Goal: Check status: Check status

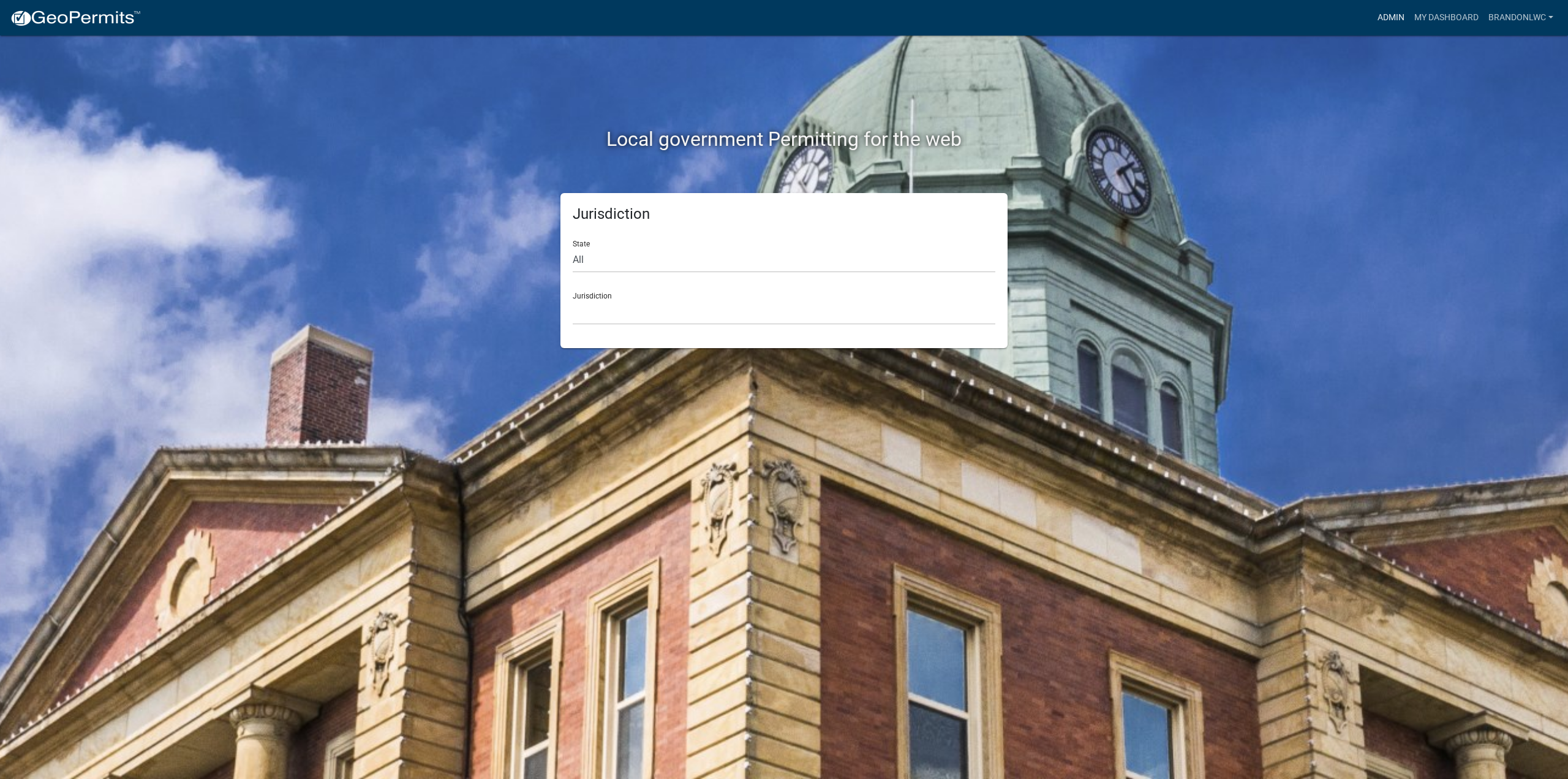
click at [1375, 17] on link "Admin" at bounding box center [1391, 18] width 36 height 23
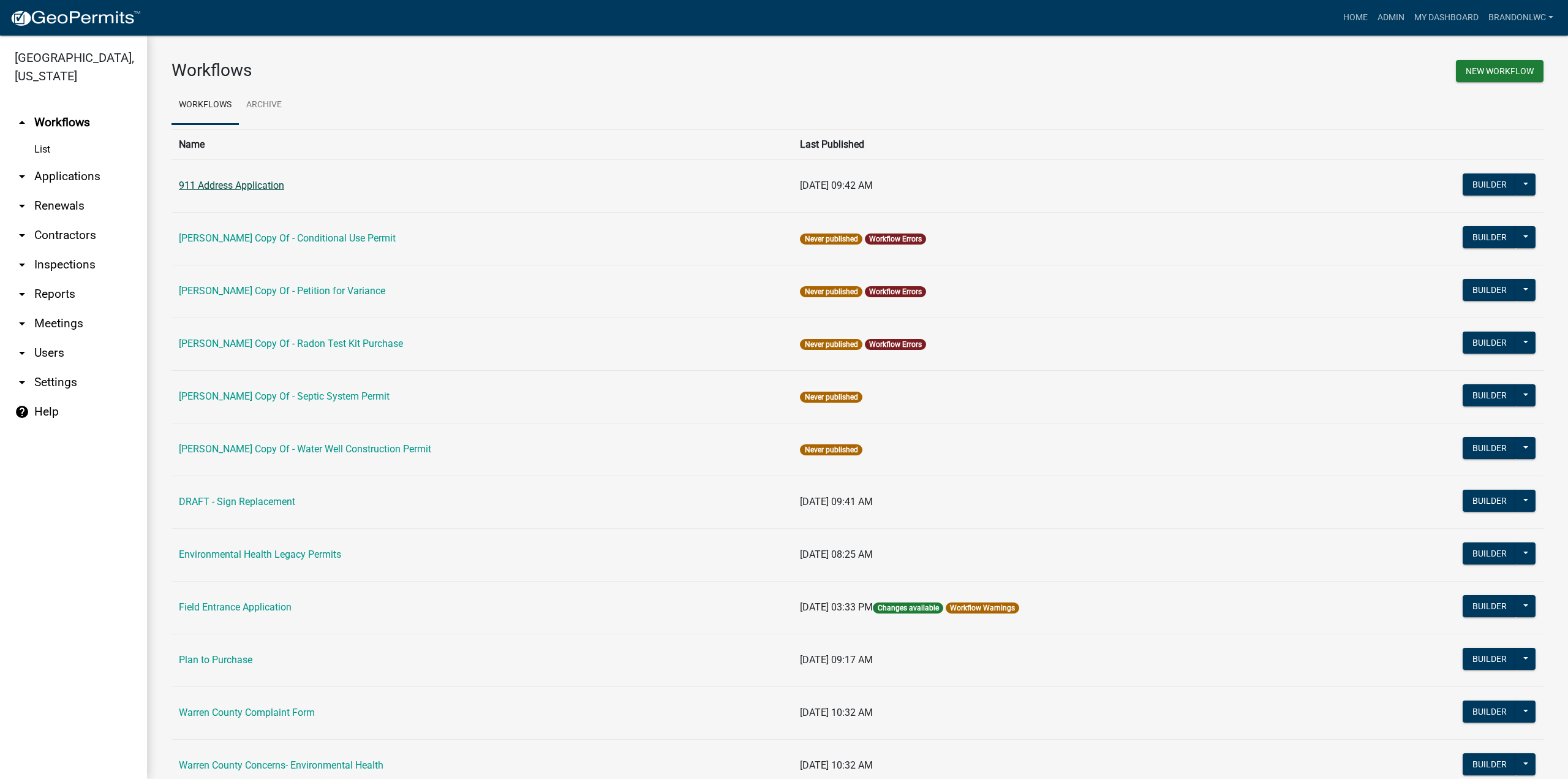
click at [235, 186] on link "911 Address Application" at bounding box center [231, 185] width 105 height 11
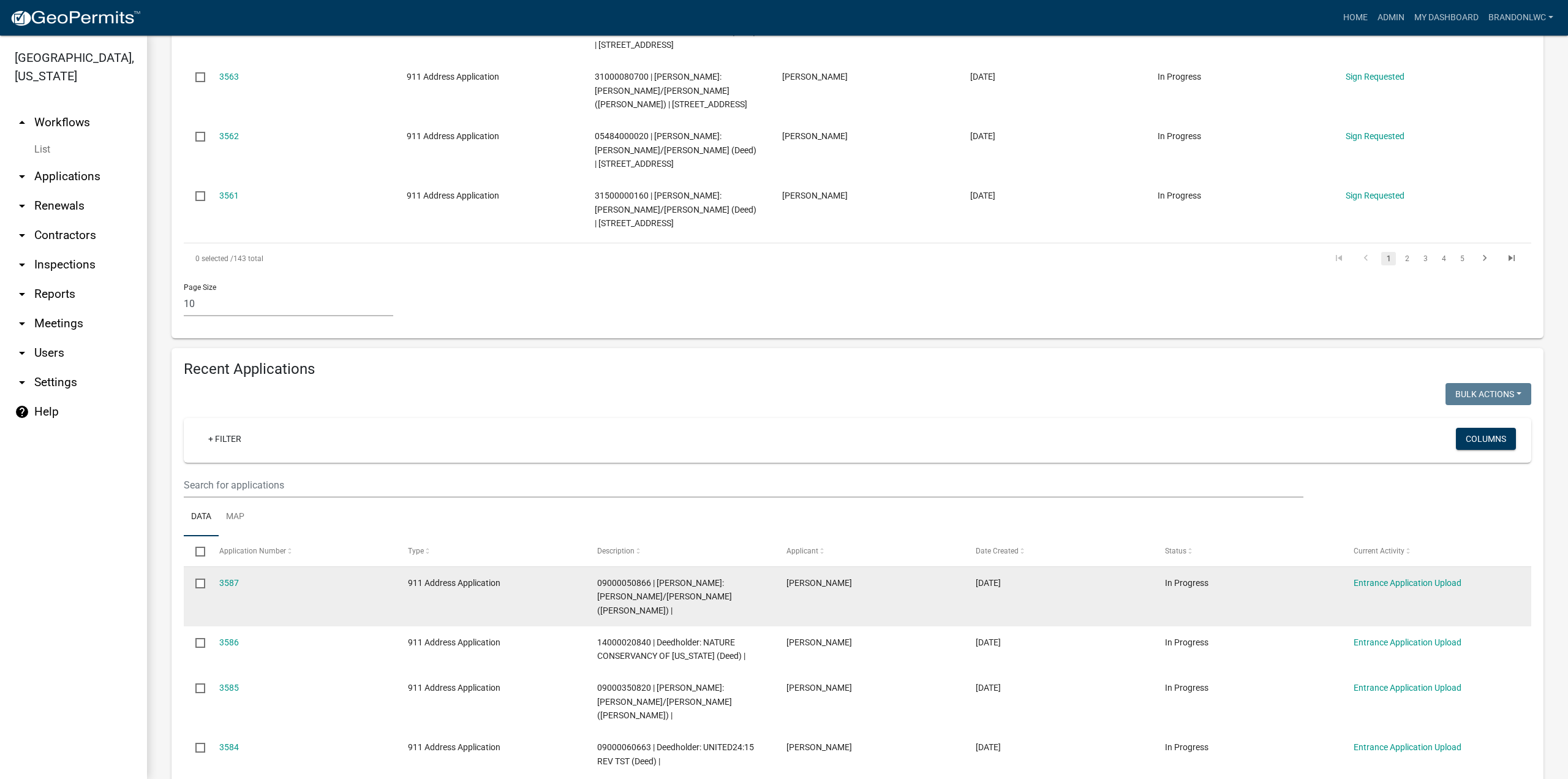
scroll to position [735, 0]
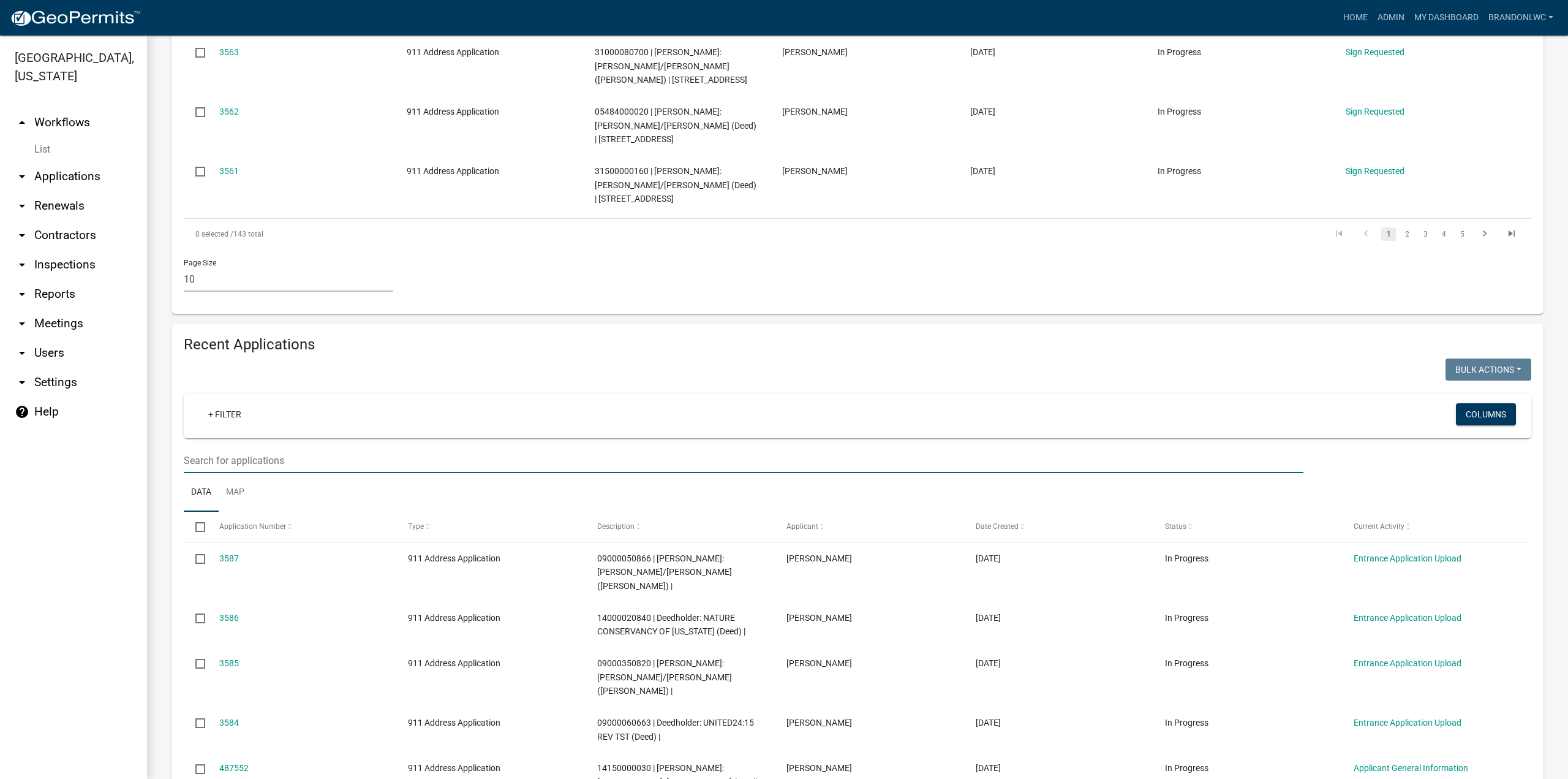
click at [302, 448] on input "text" at bounding box center [743, 460] width 1119 height 25
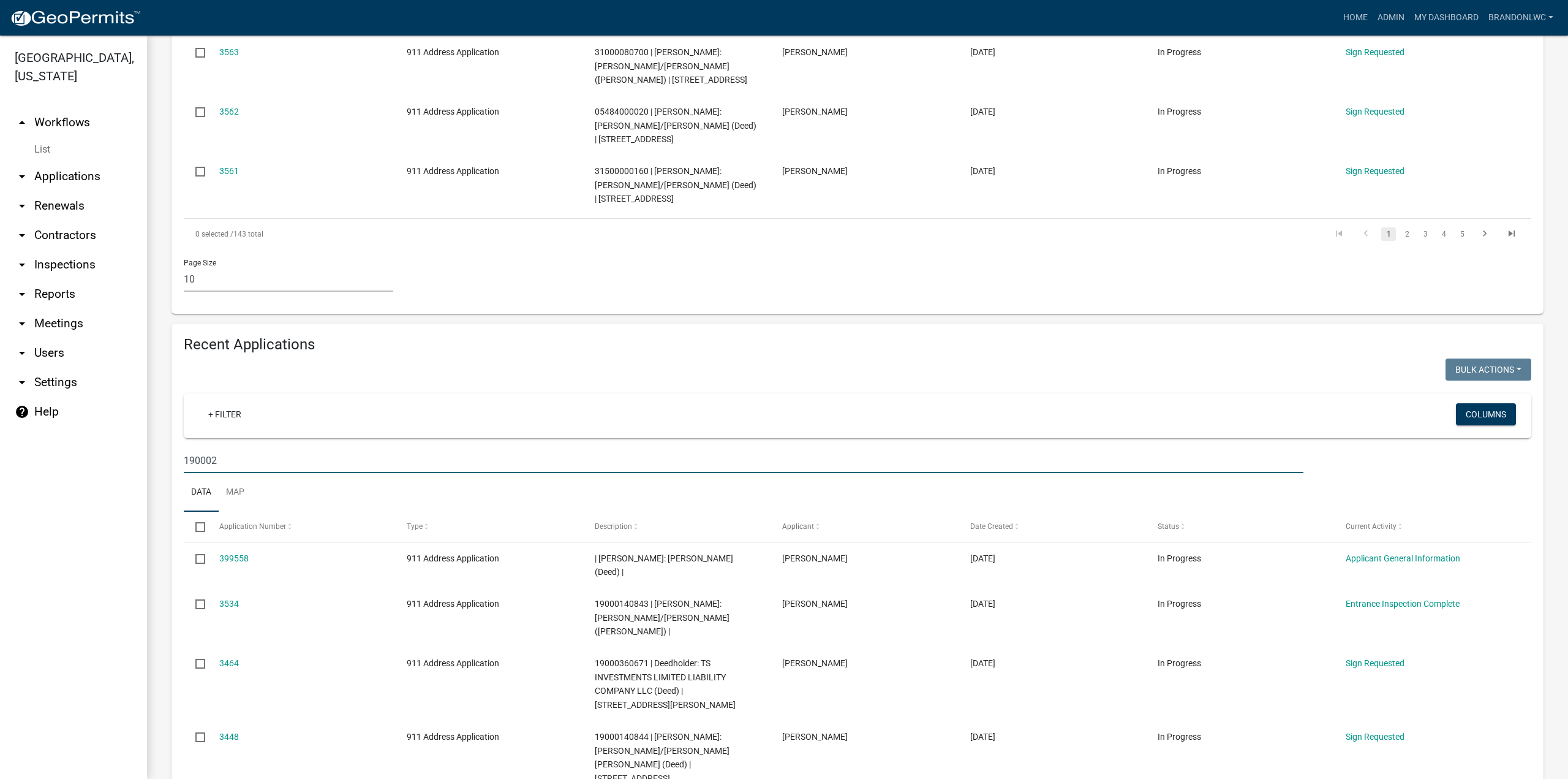
type input "1900023"
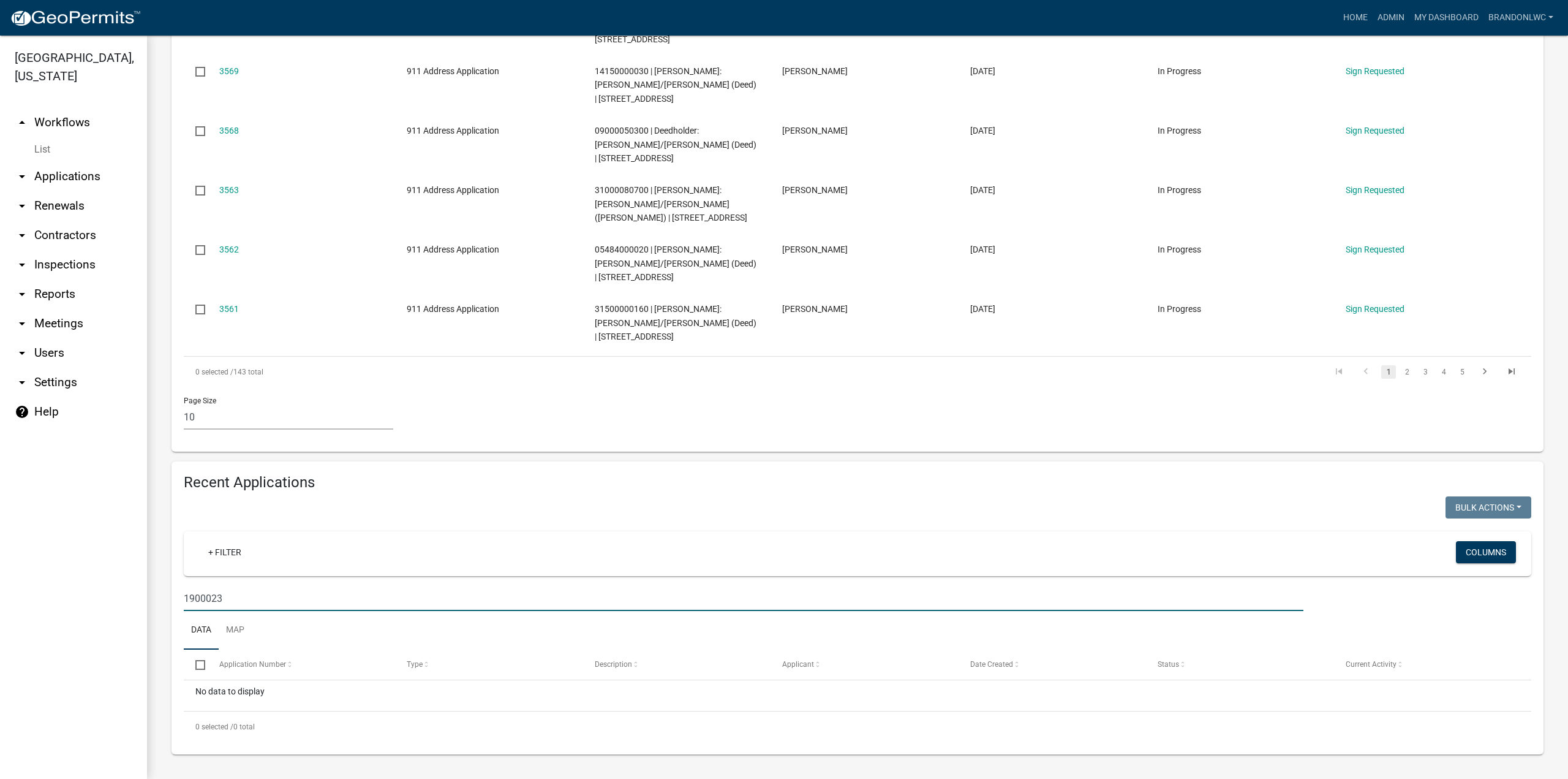
scroll to position [541, 0]
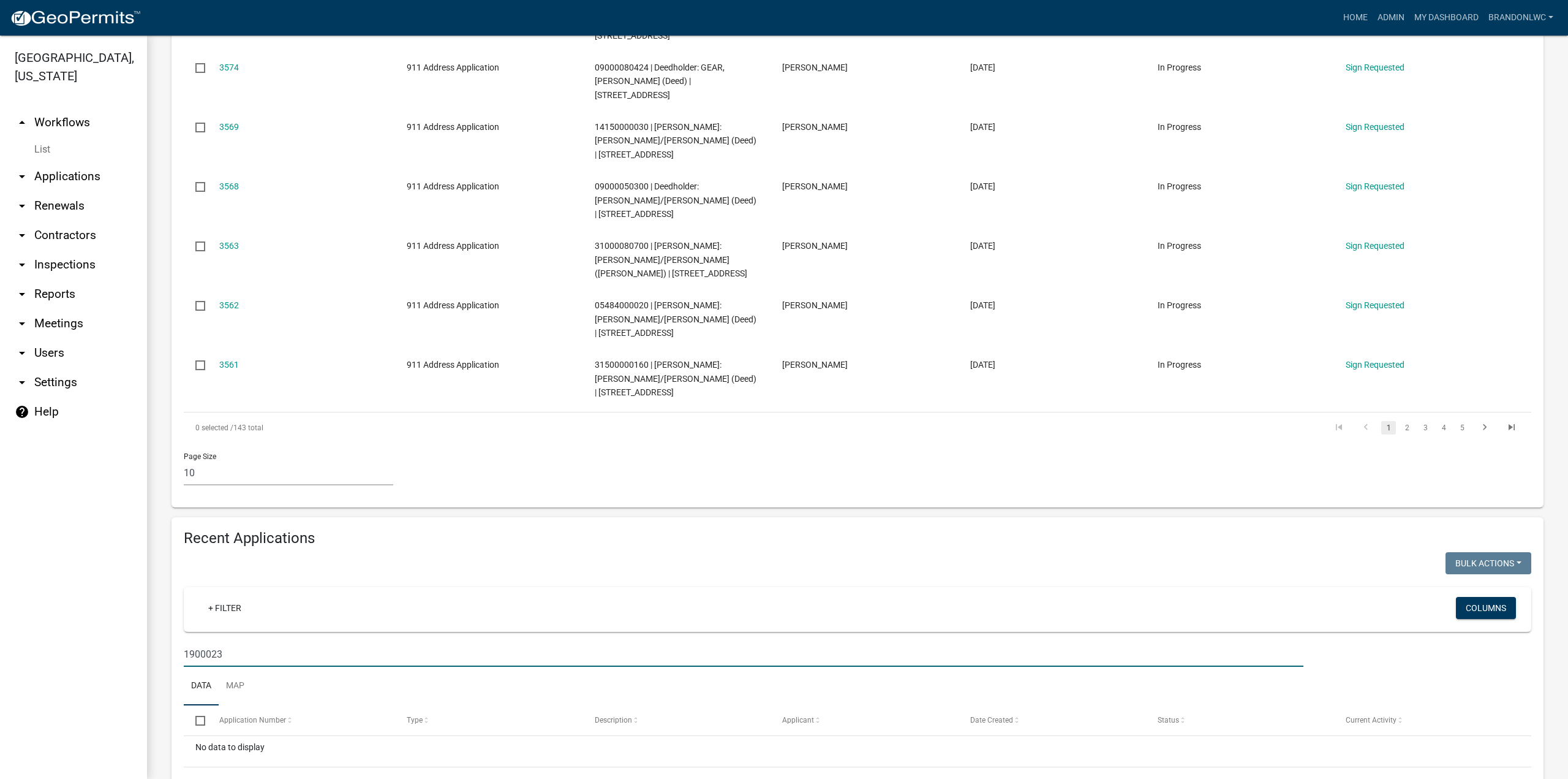
drag, startPoint x: 281, startPoint y: 599, endPoint x: 172, endPoint y: 595, distance: 109.1
click at [172, 595] on div "Recent Applications Bulk Actions Void Expire Lock Withdraw + Filter Columns 190…" at bounding box center [857, 664] width 1372 height 293
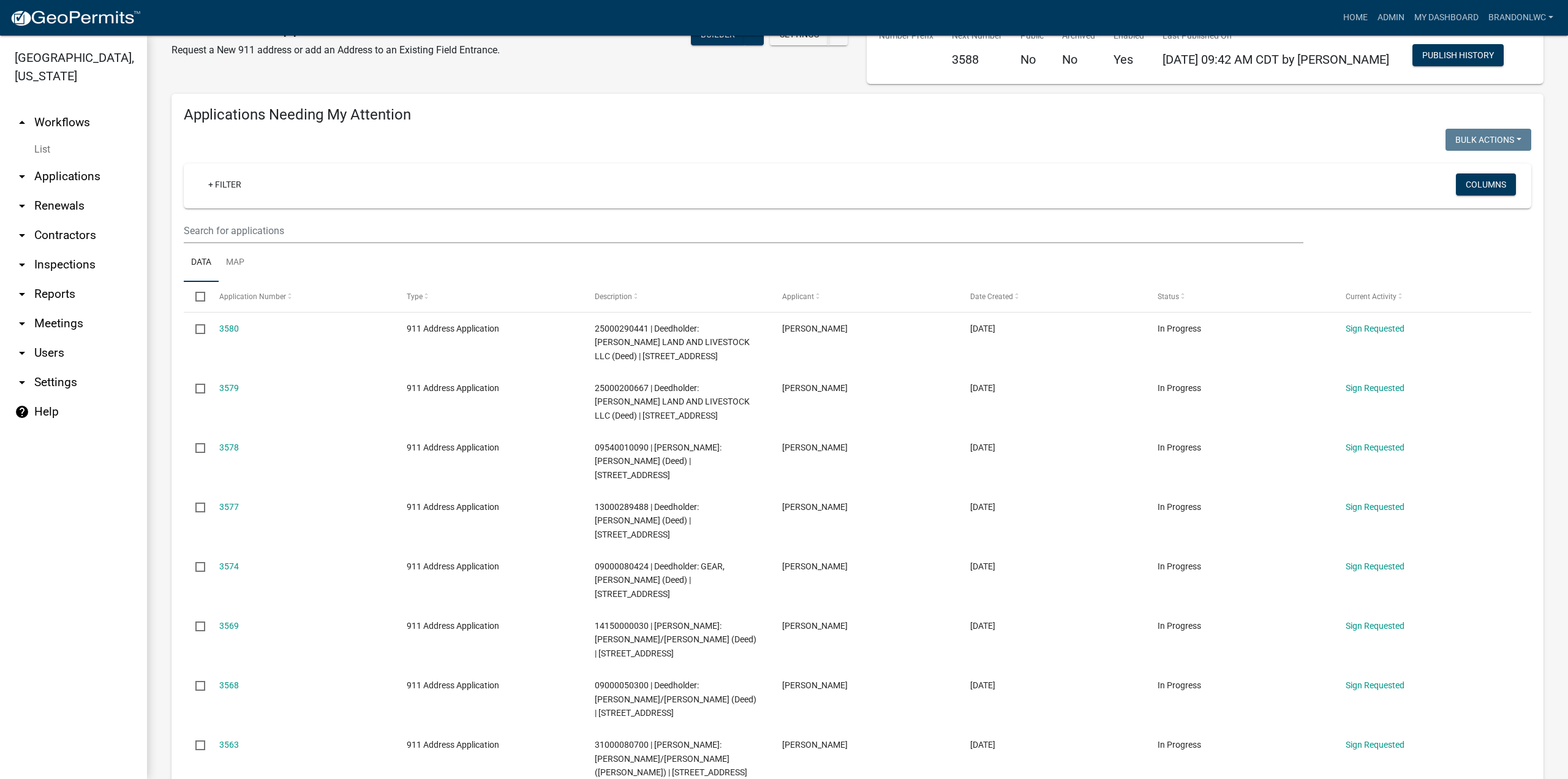
scroll to position [0, 0]
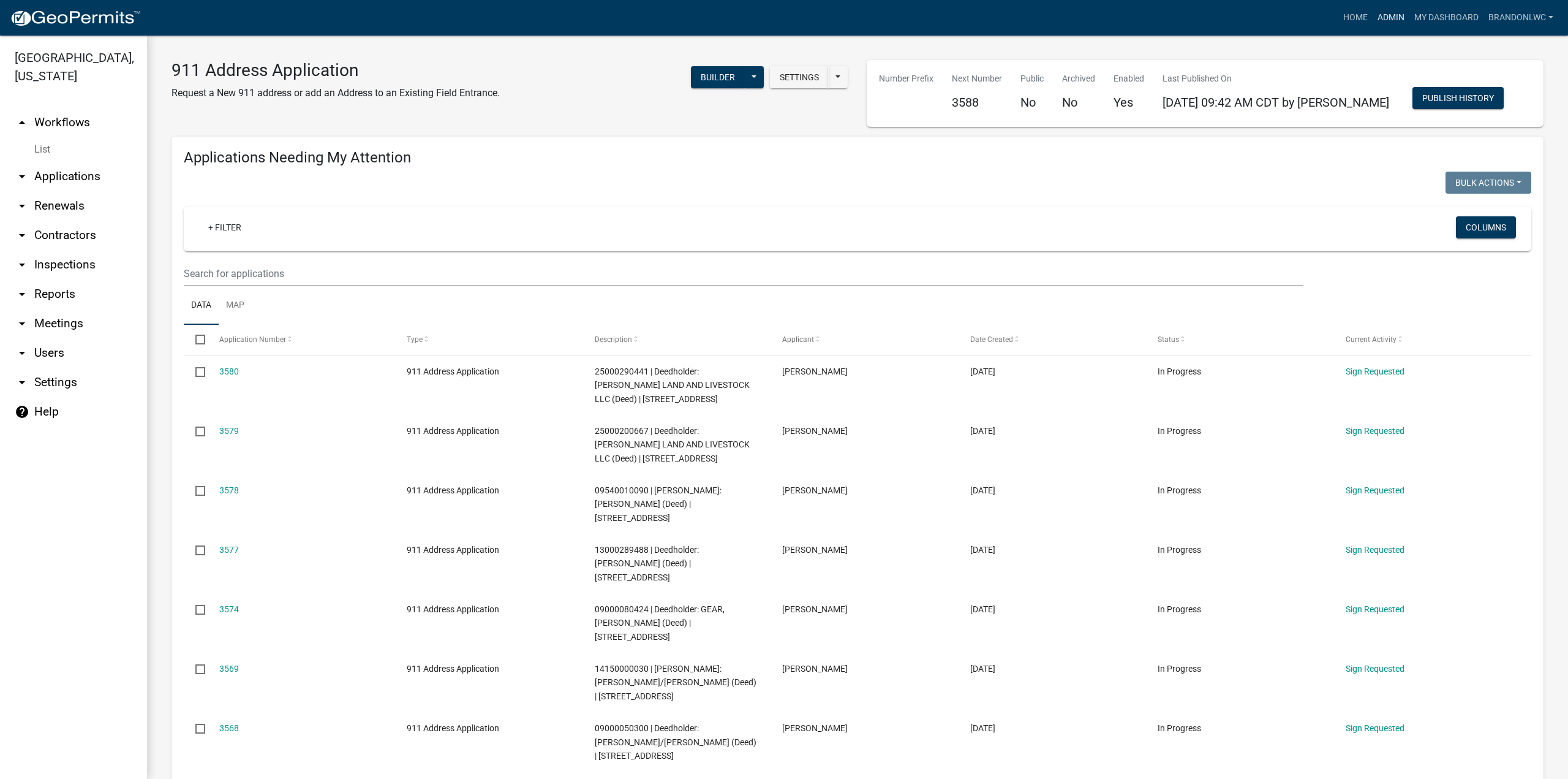
click at [1382, 16] on link "Admin" at bounding box center [1391, 18] width 36 height 23
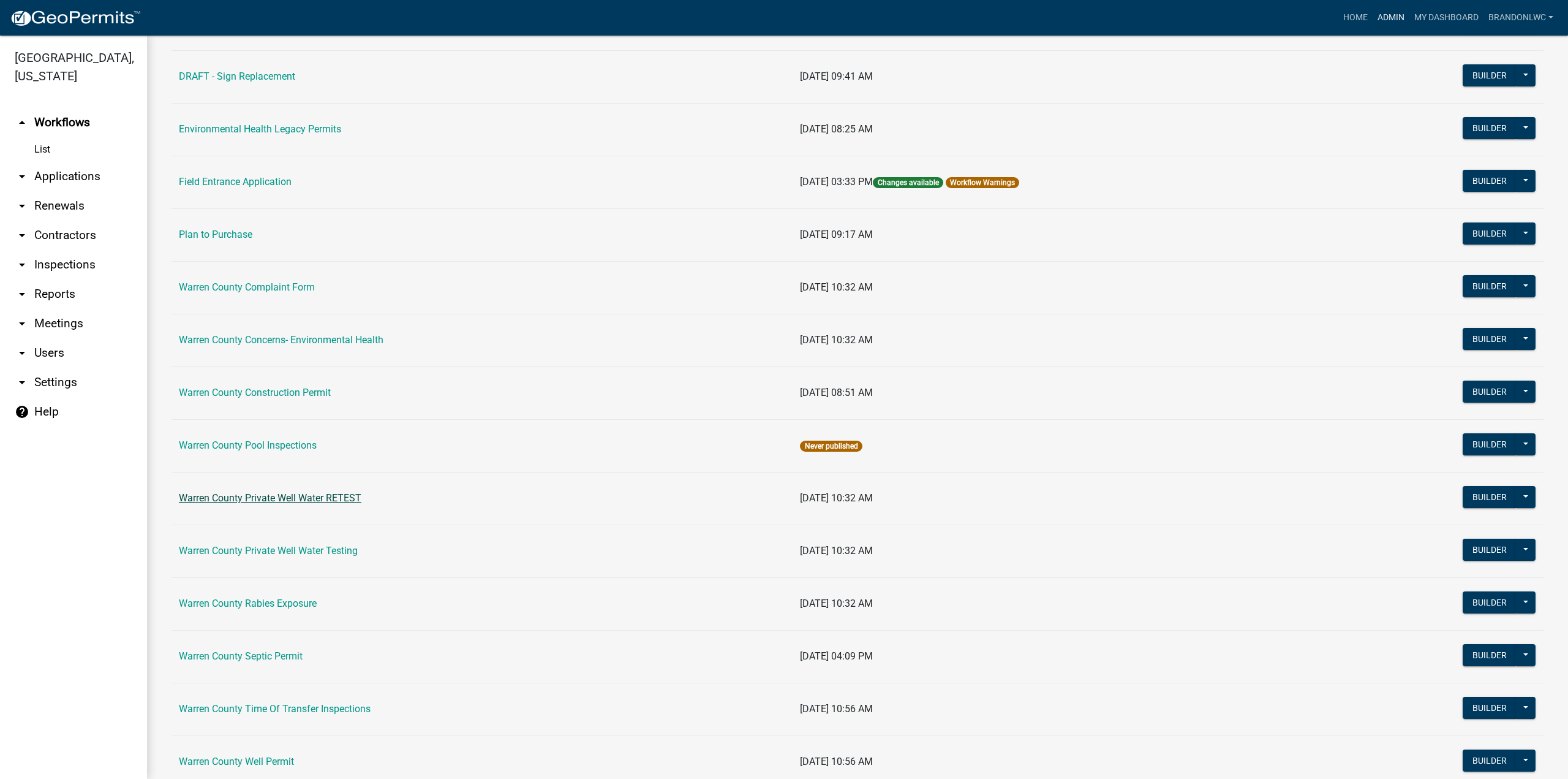
scroll to position [429, 0]
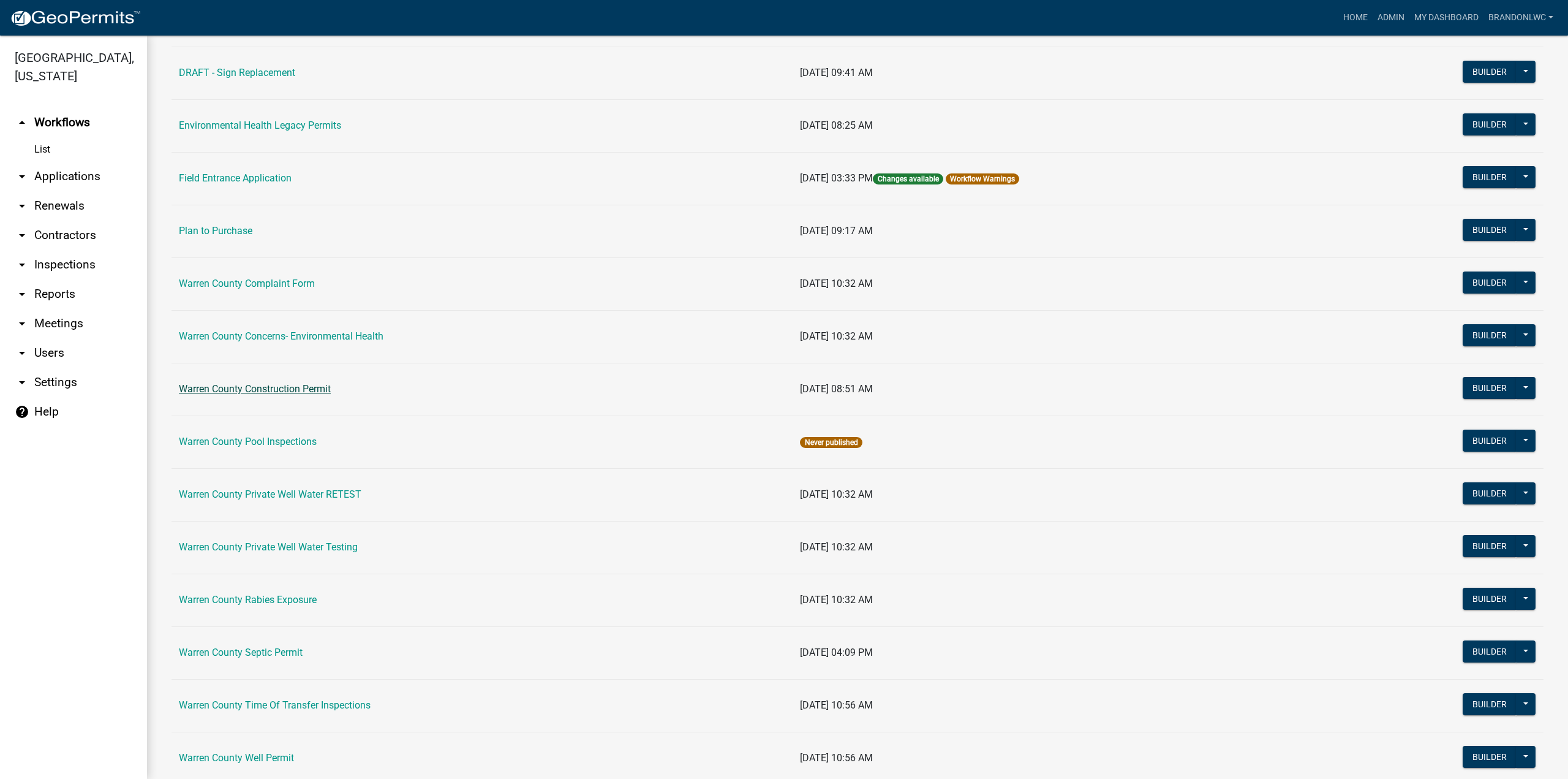
click at [316, 387] on link "Warren County Construction Permit" at bounding box center [254, 388] width 152 height 11
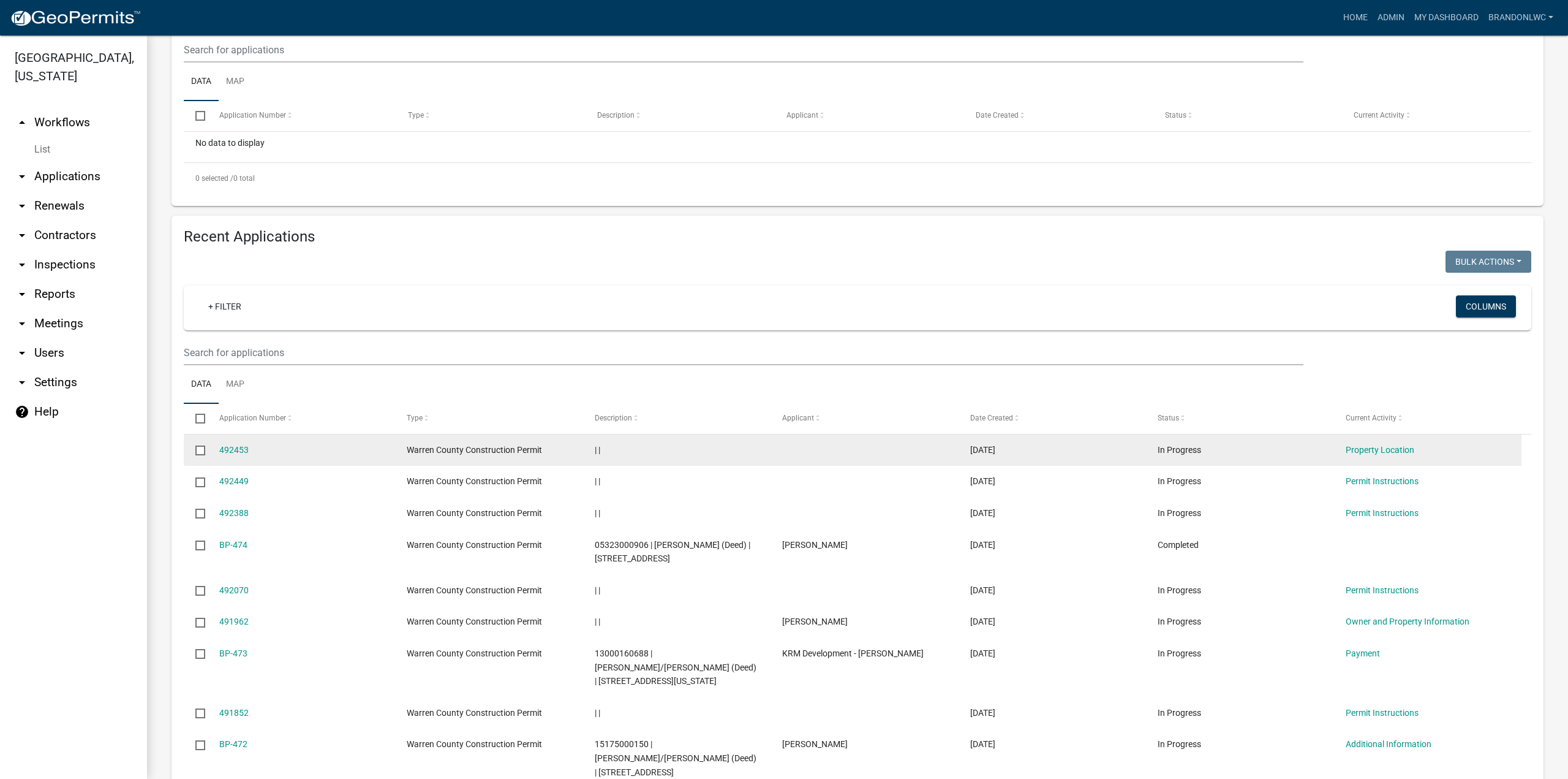
scroll to position [245, 0]
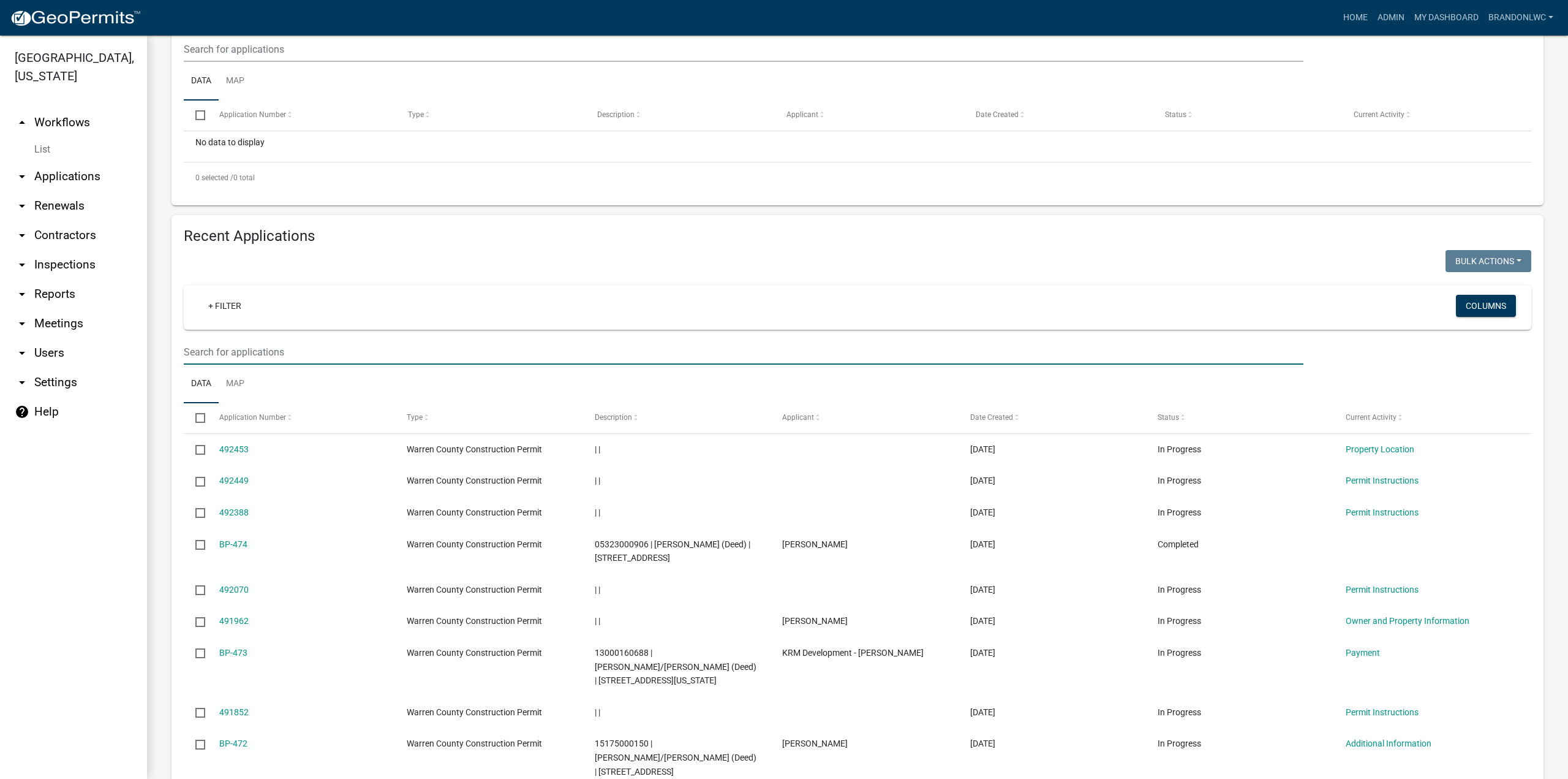
click at [310, 365] on input "text" at bounding box center [743, 352] width 1119 height 25
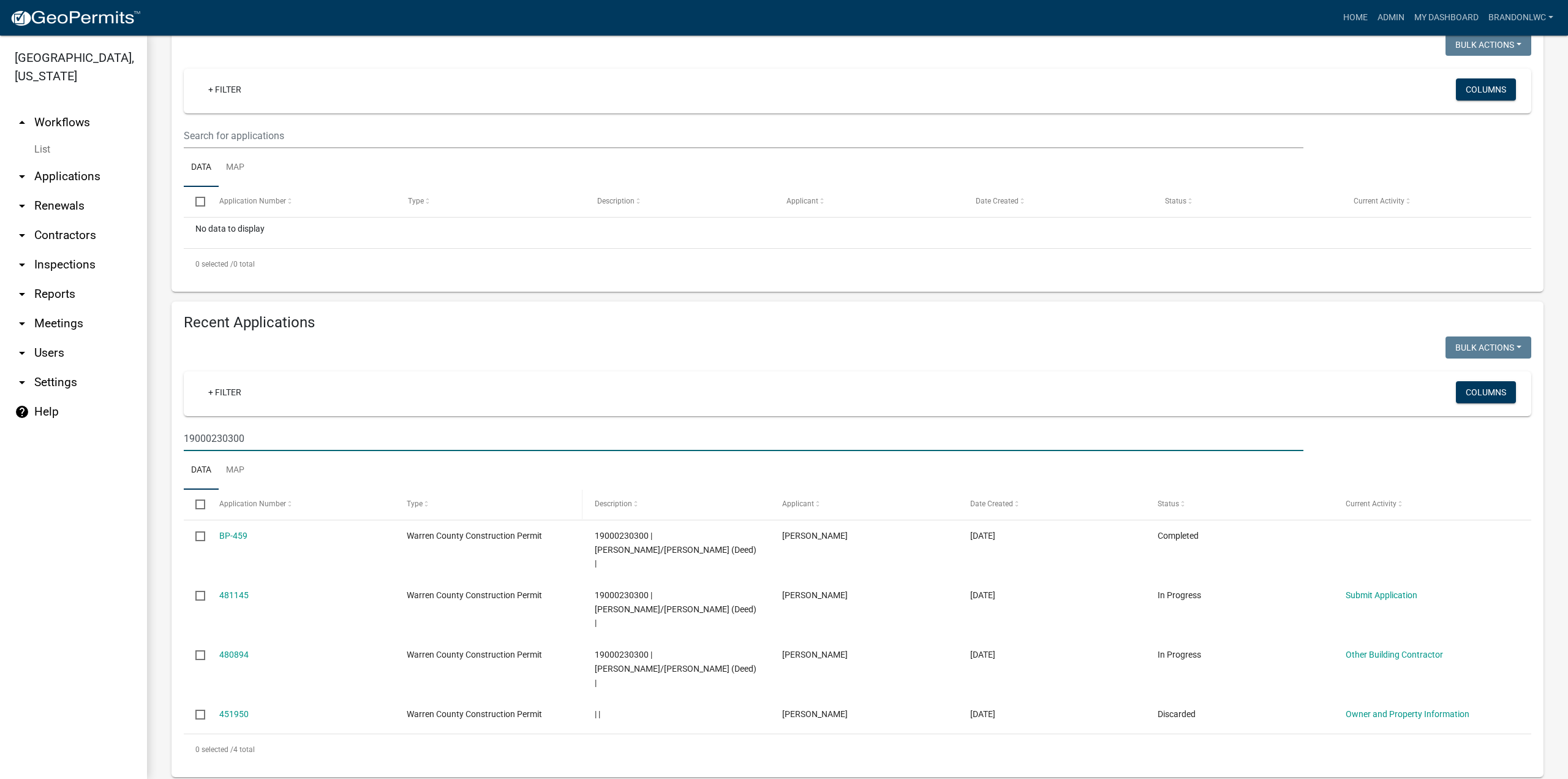
scroll to position [158, 0]
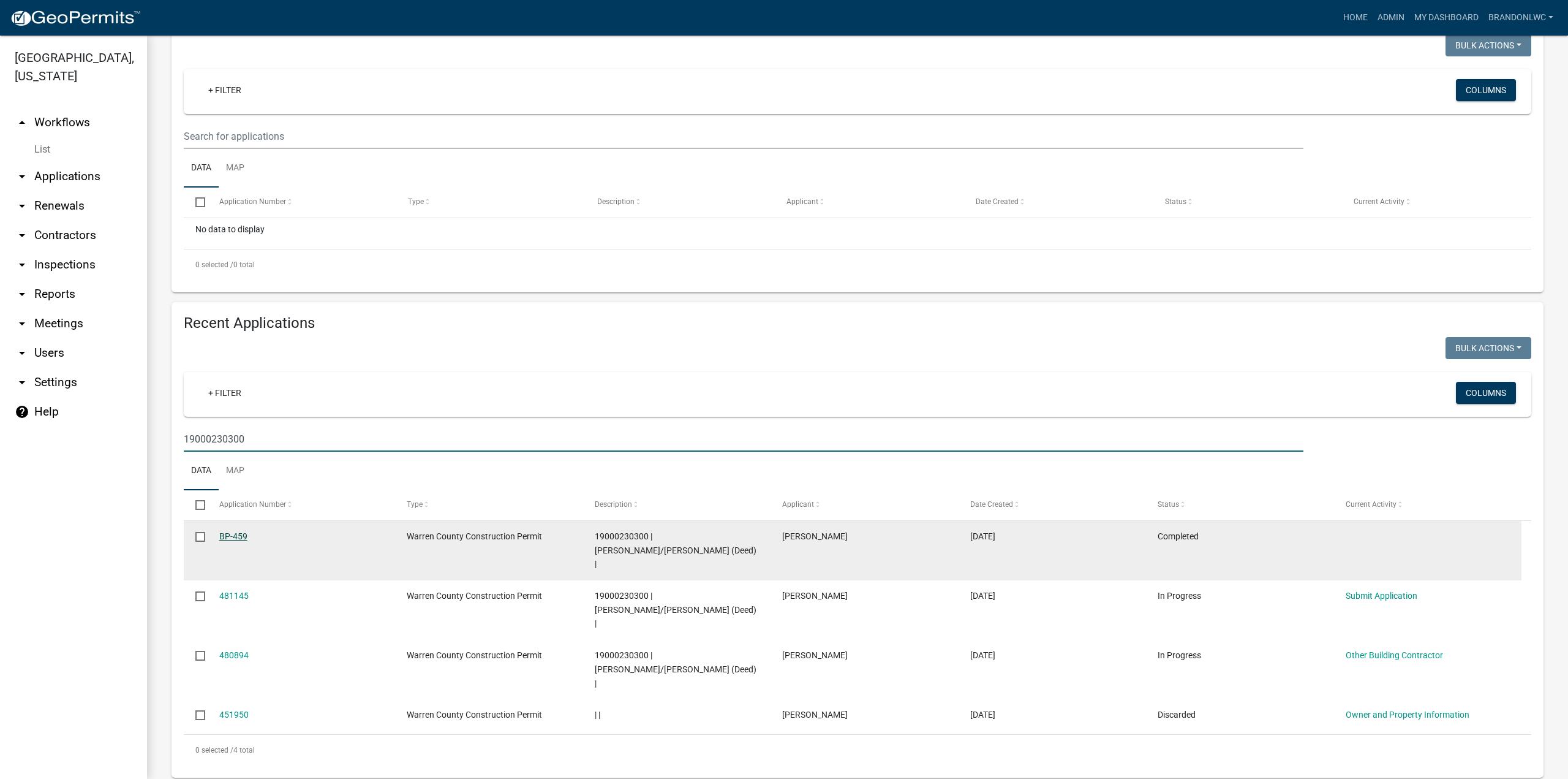
type input "19000230300"
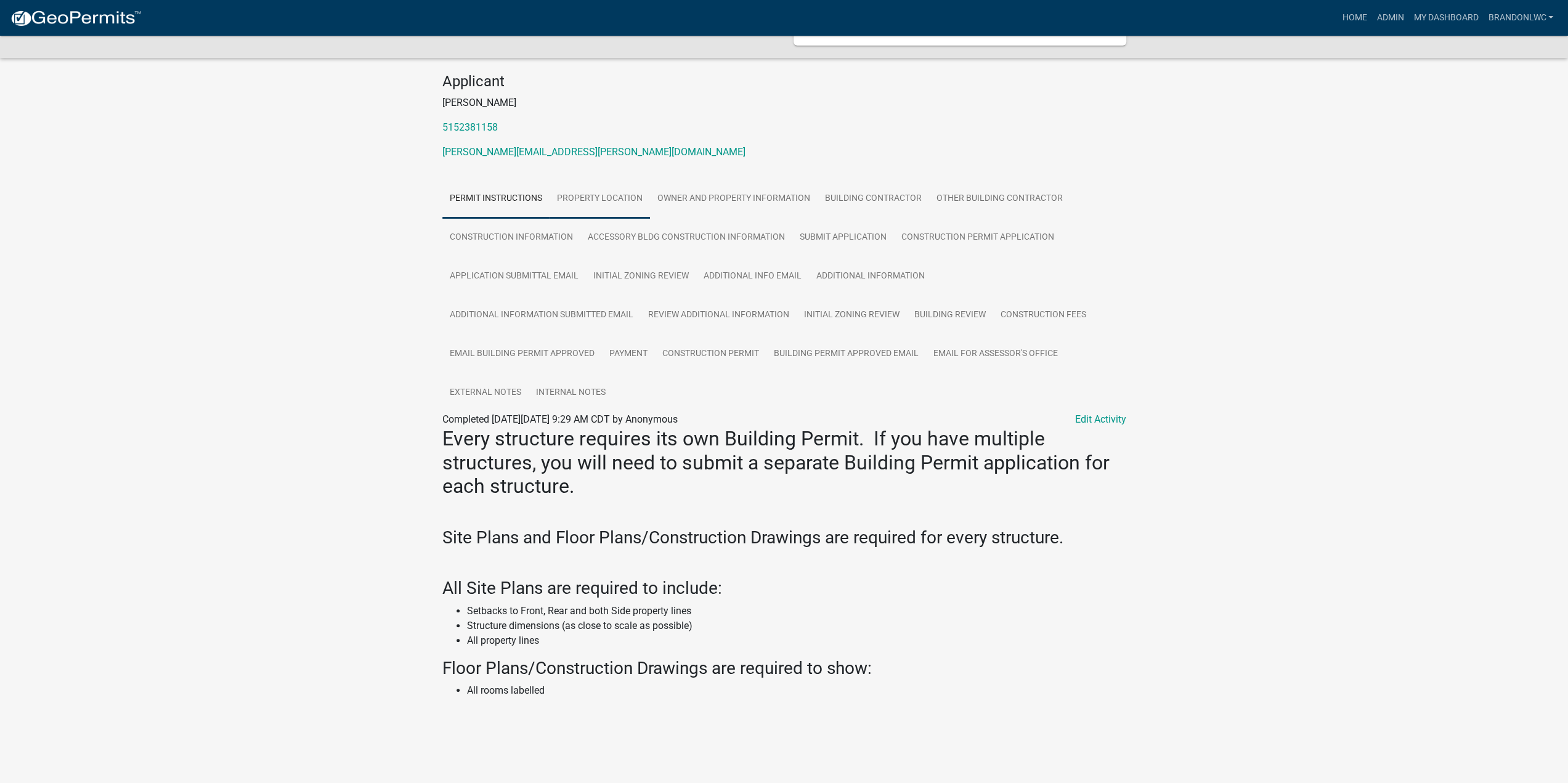
click at [578, 179] on link "Property Location" at bounding box center [600, 199] width 100 height 39
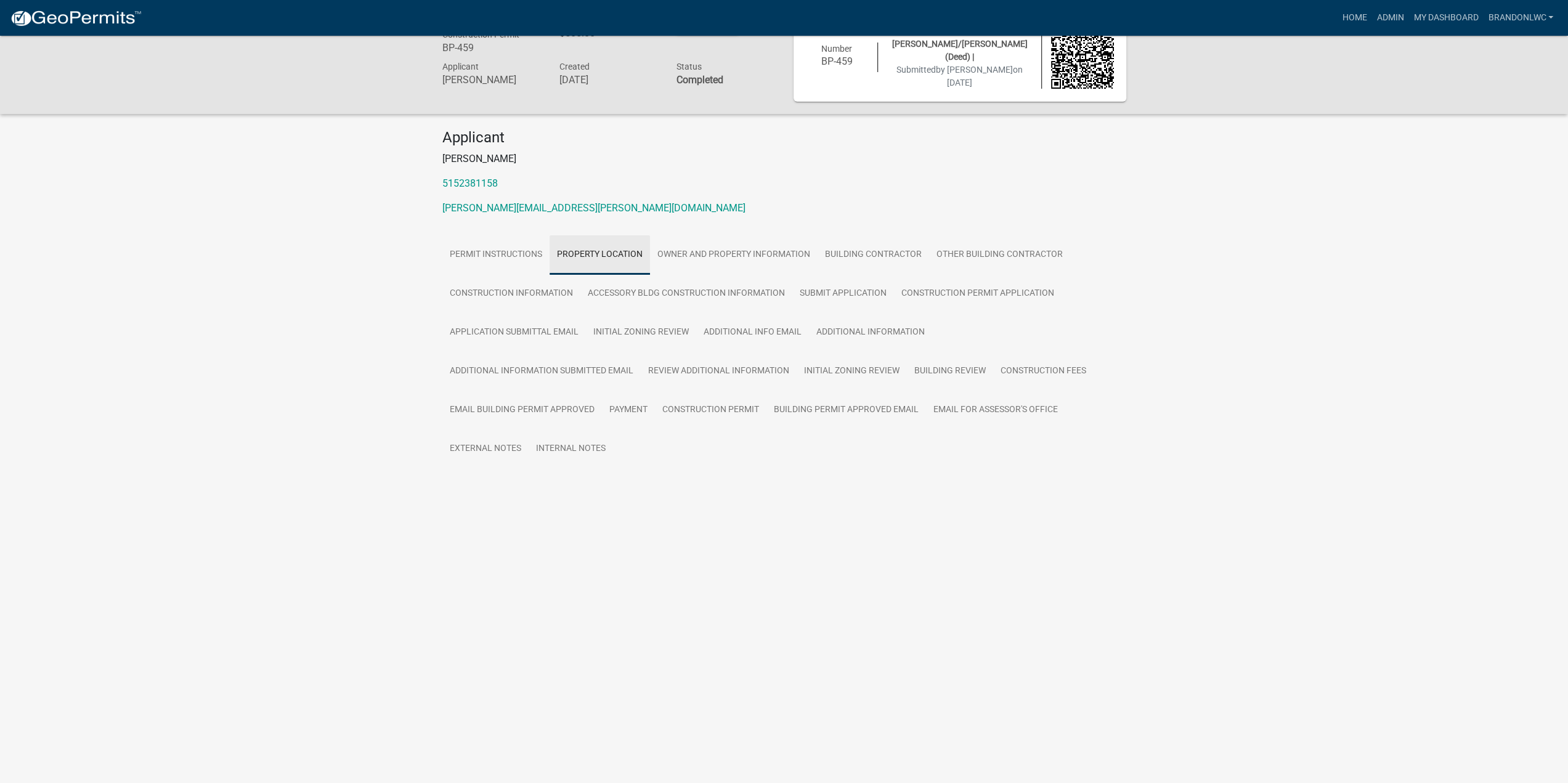
scroll to position [36, 0]
click at [737, 263] on link "Owner and Property Information" at bounding box center [734, 255] width 168 height 39
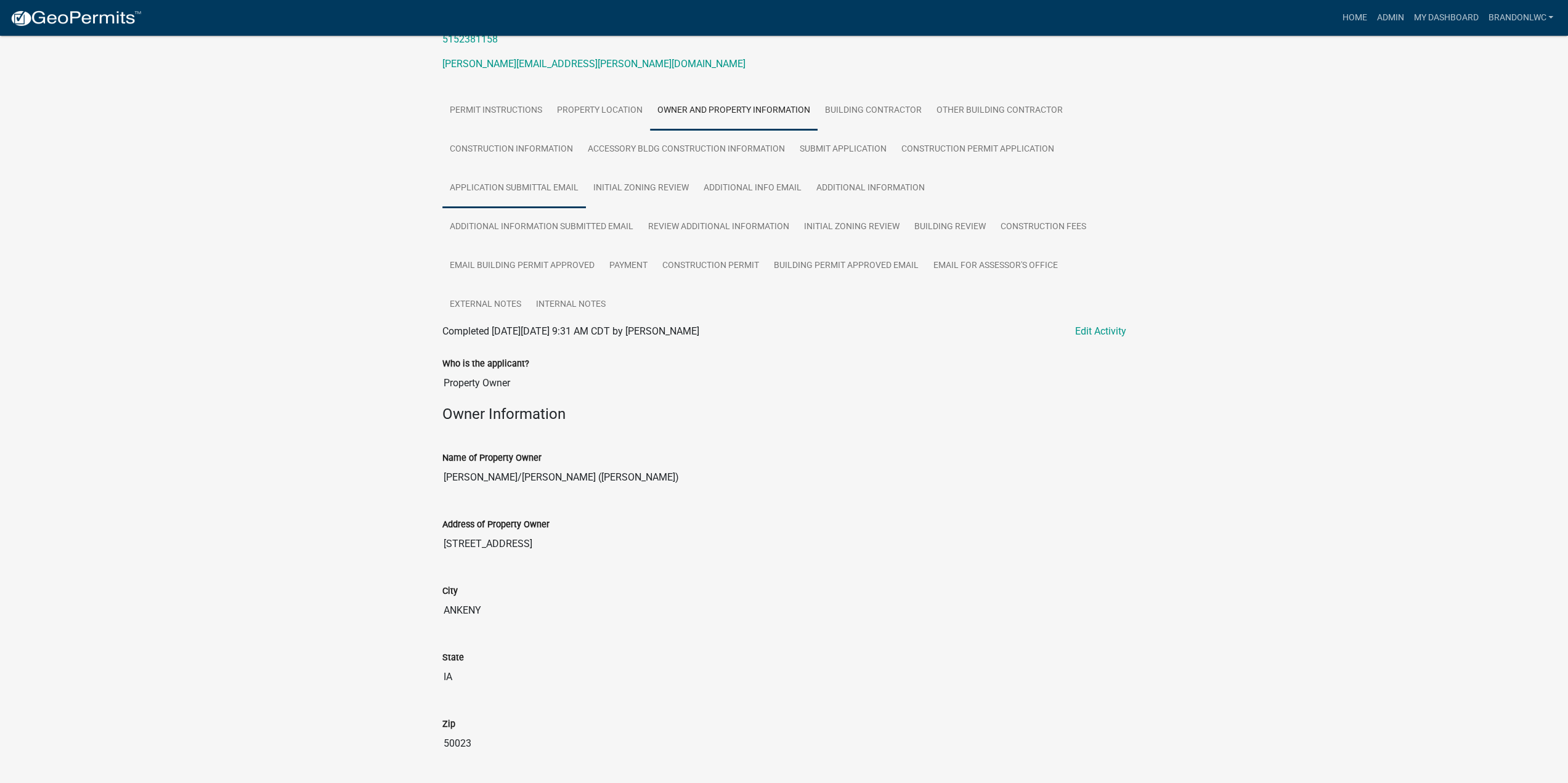
scroll to position [35, 0]
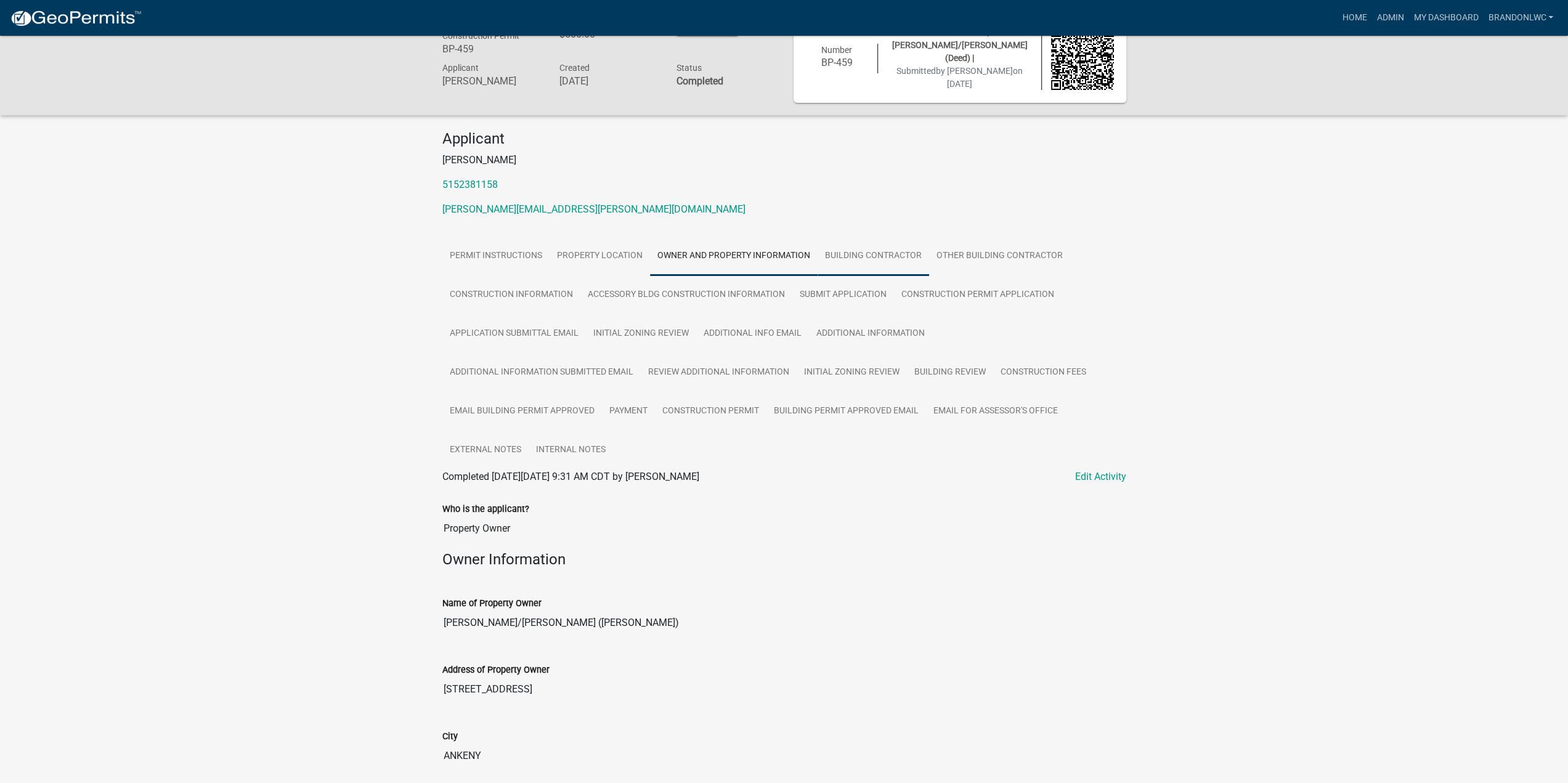
click at [860, 256] on link "Building Contractor" at bounding box center [873, 256] width 111 height 39
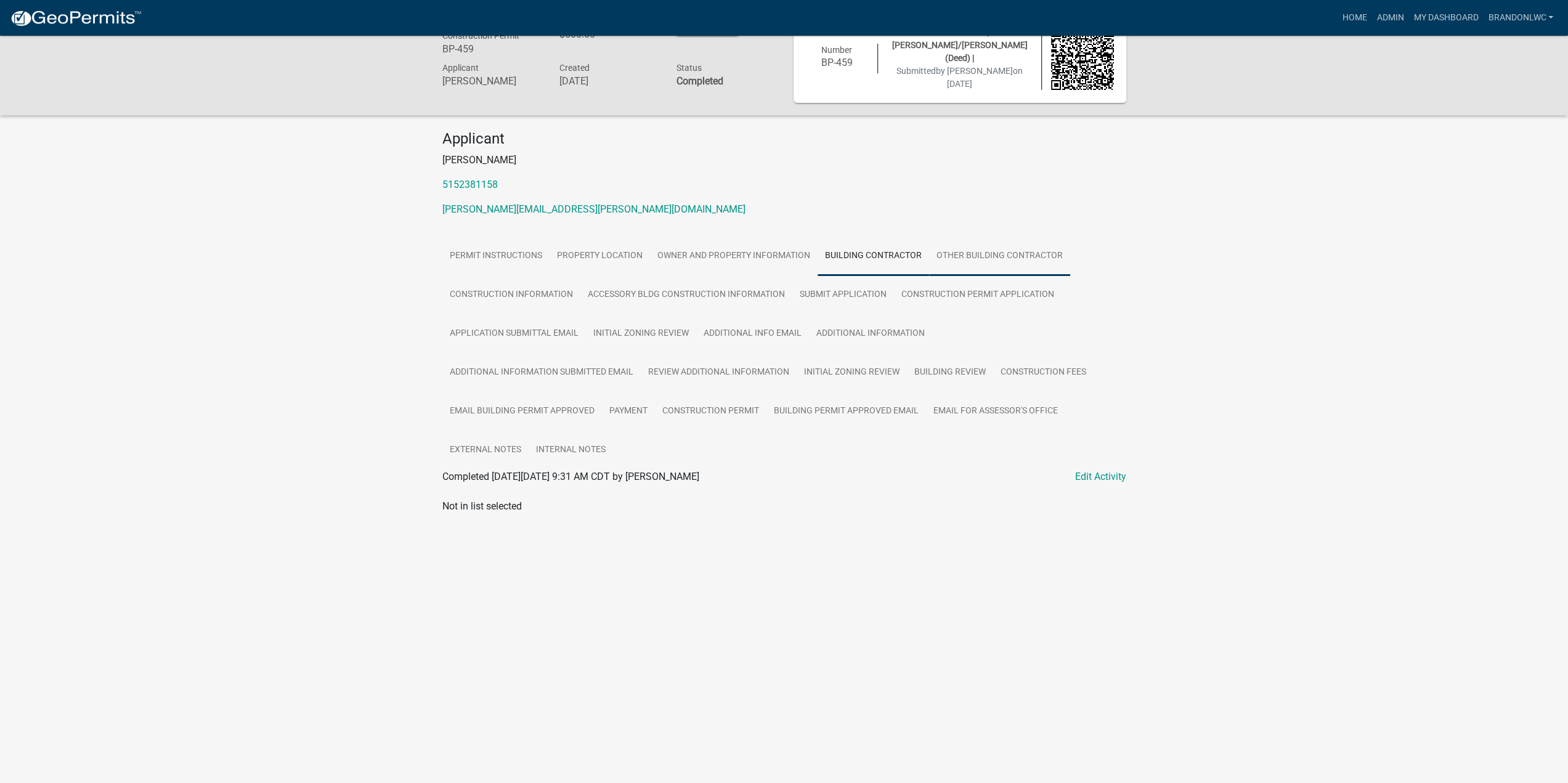
click at [952, 263] on link "Other Building Contractor" at bounding box center [1000, 256] width 141 height 39
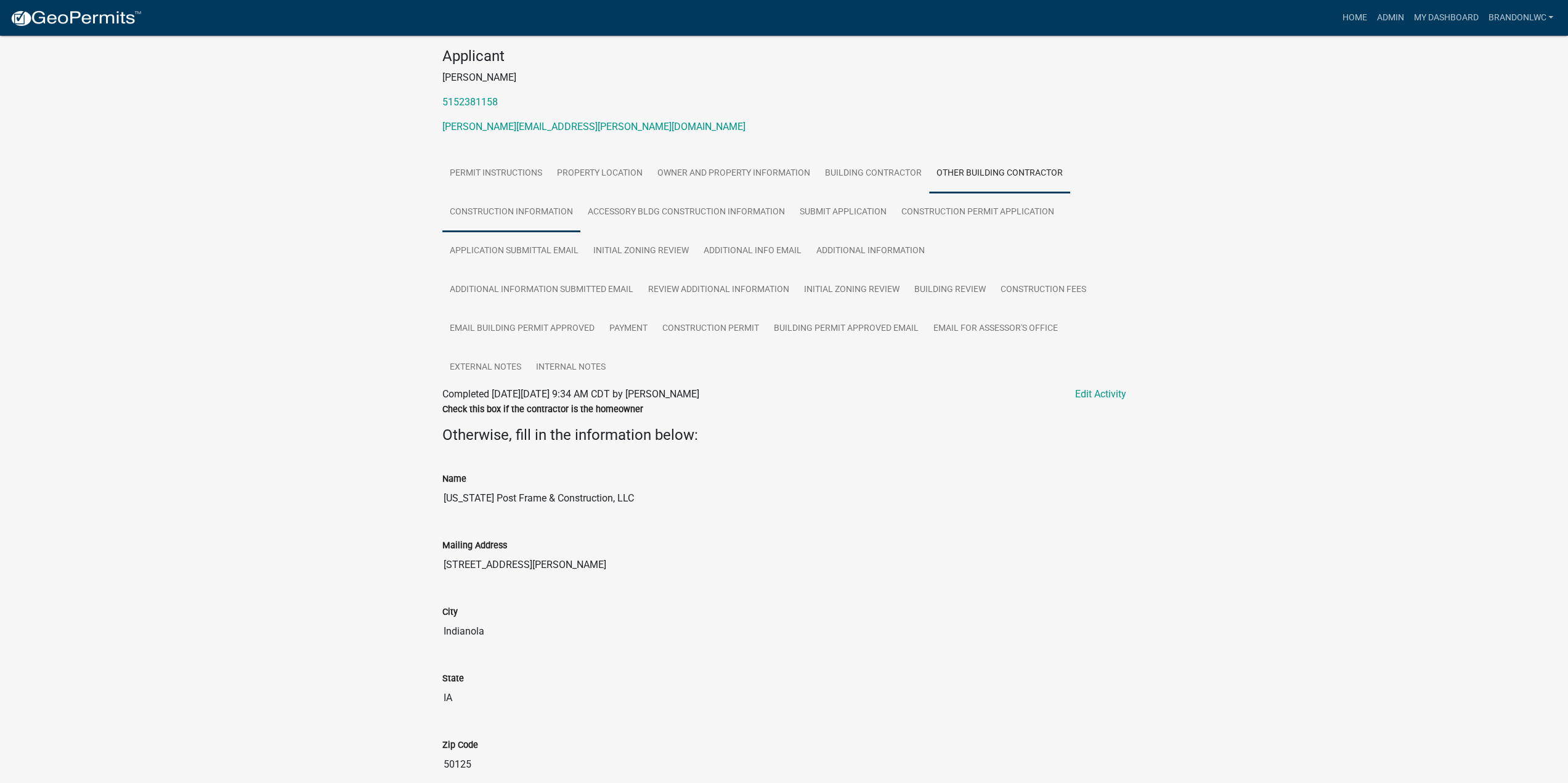
click at [558, 217] on link "Construction Information" at bounding box center [511, 212] width 138 height 39
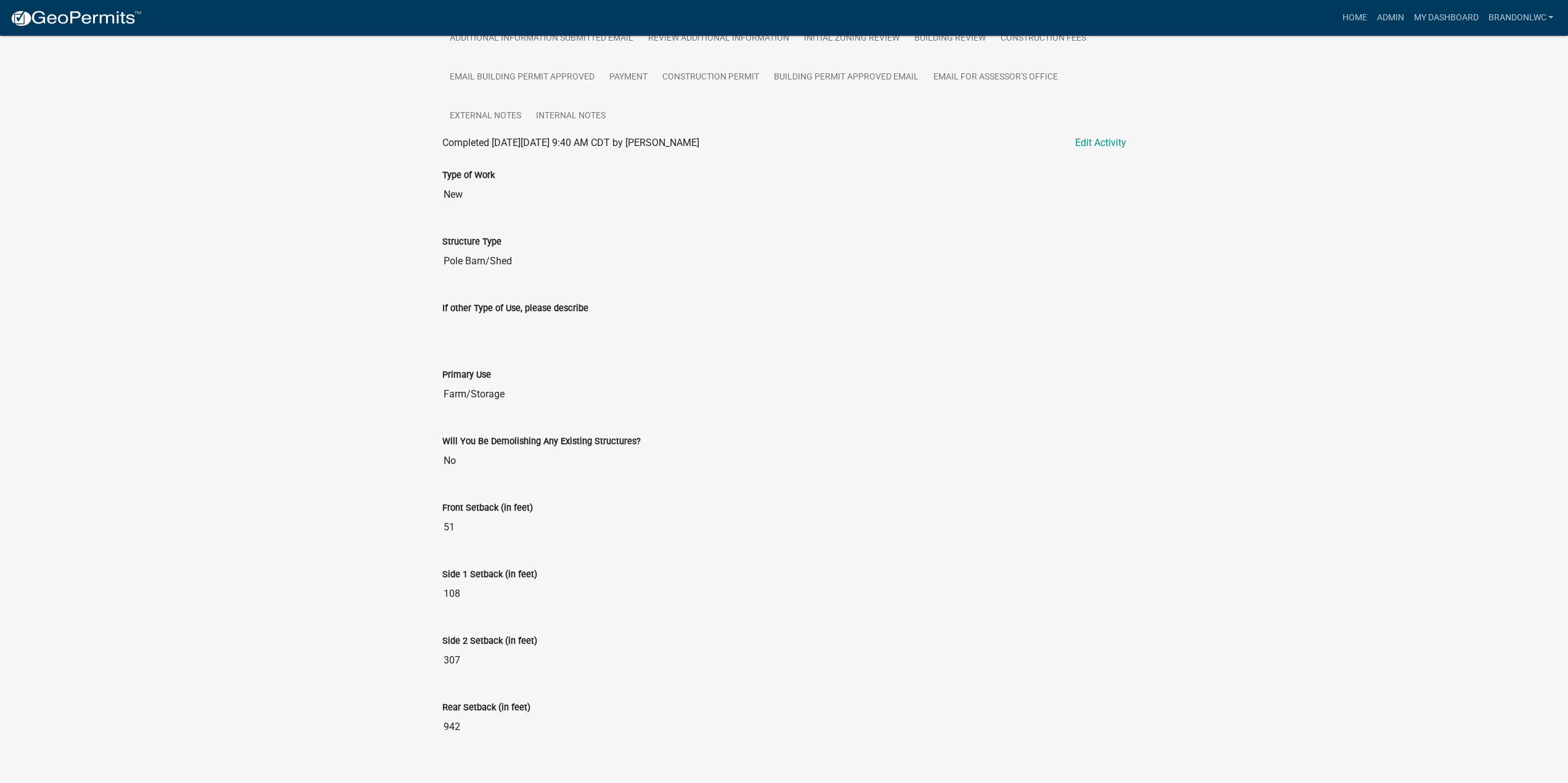
scroll to position [382, 0]
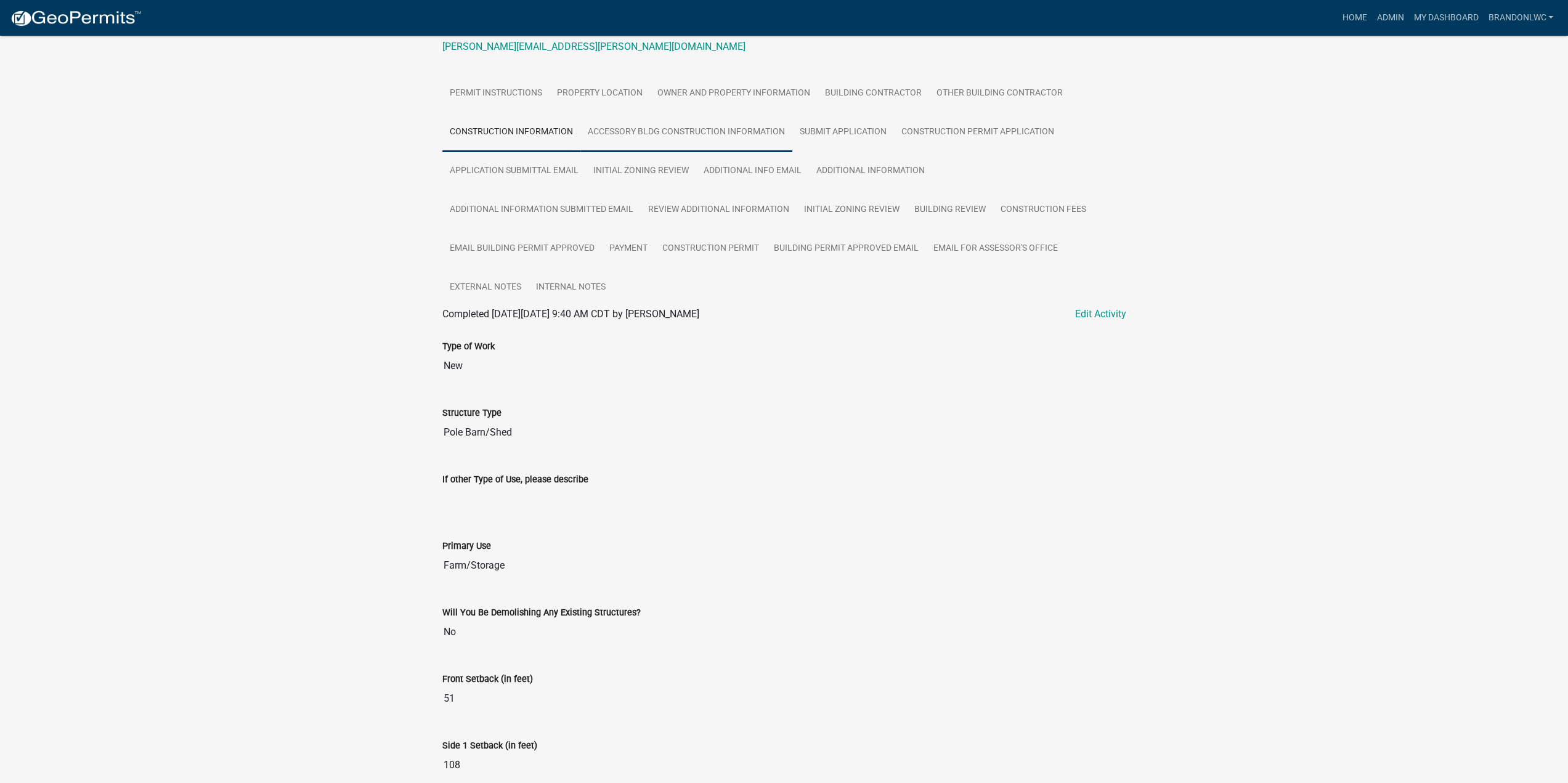
click at [696, 126] on link "Accessory Bldg Construction Information" at bounding box center [686, 132] width 212 height 39
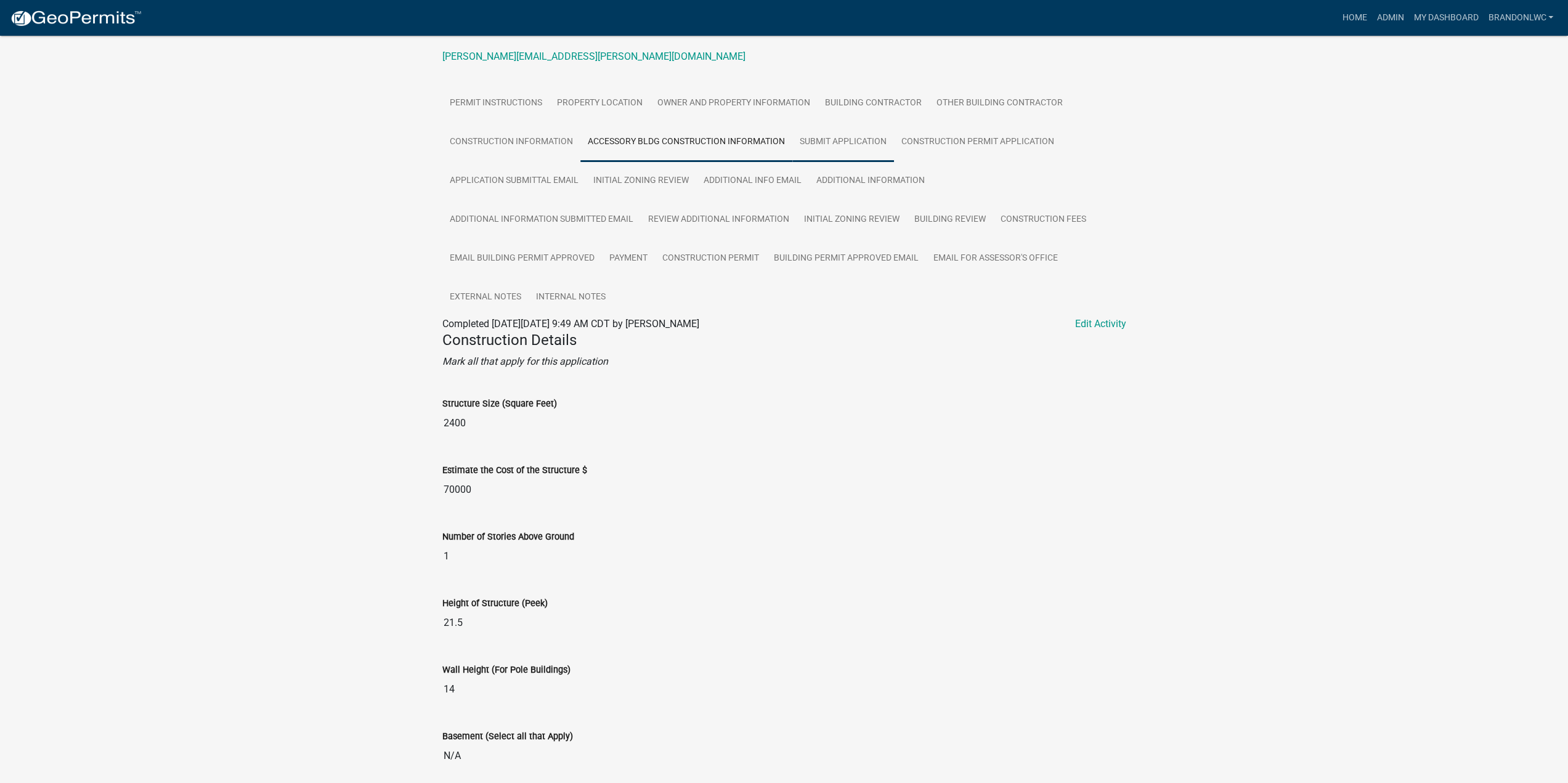
click at [855, 143] on link "Submit Application" at bounding box center [843, 142] width 102 height 39
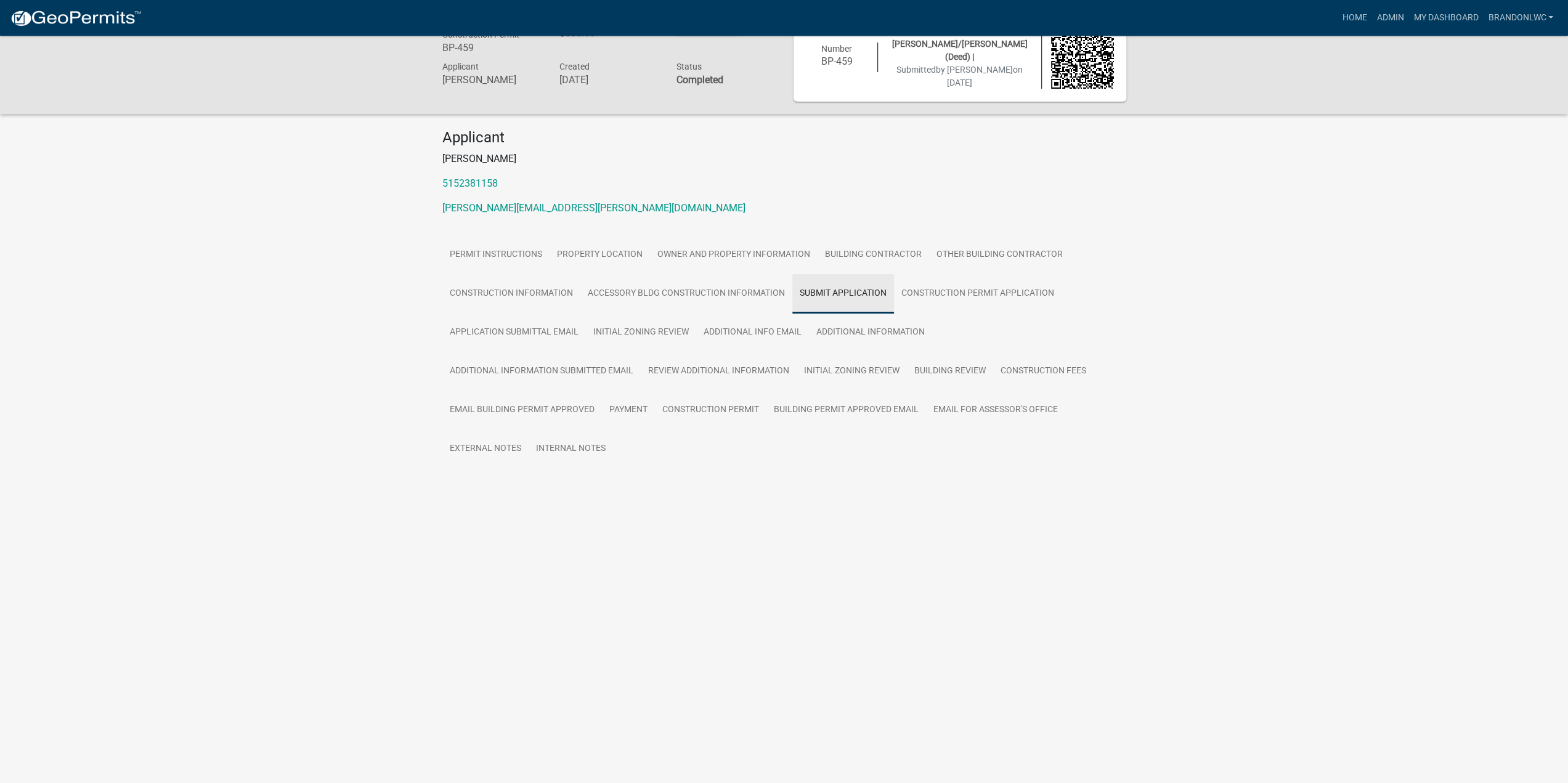
scroll to position [36, 0]
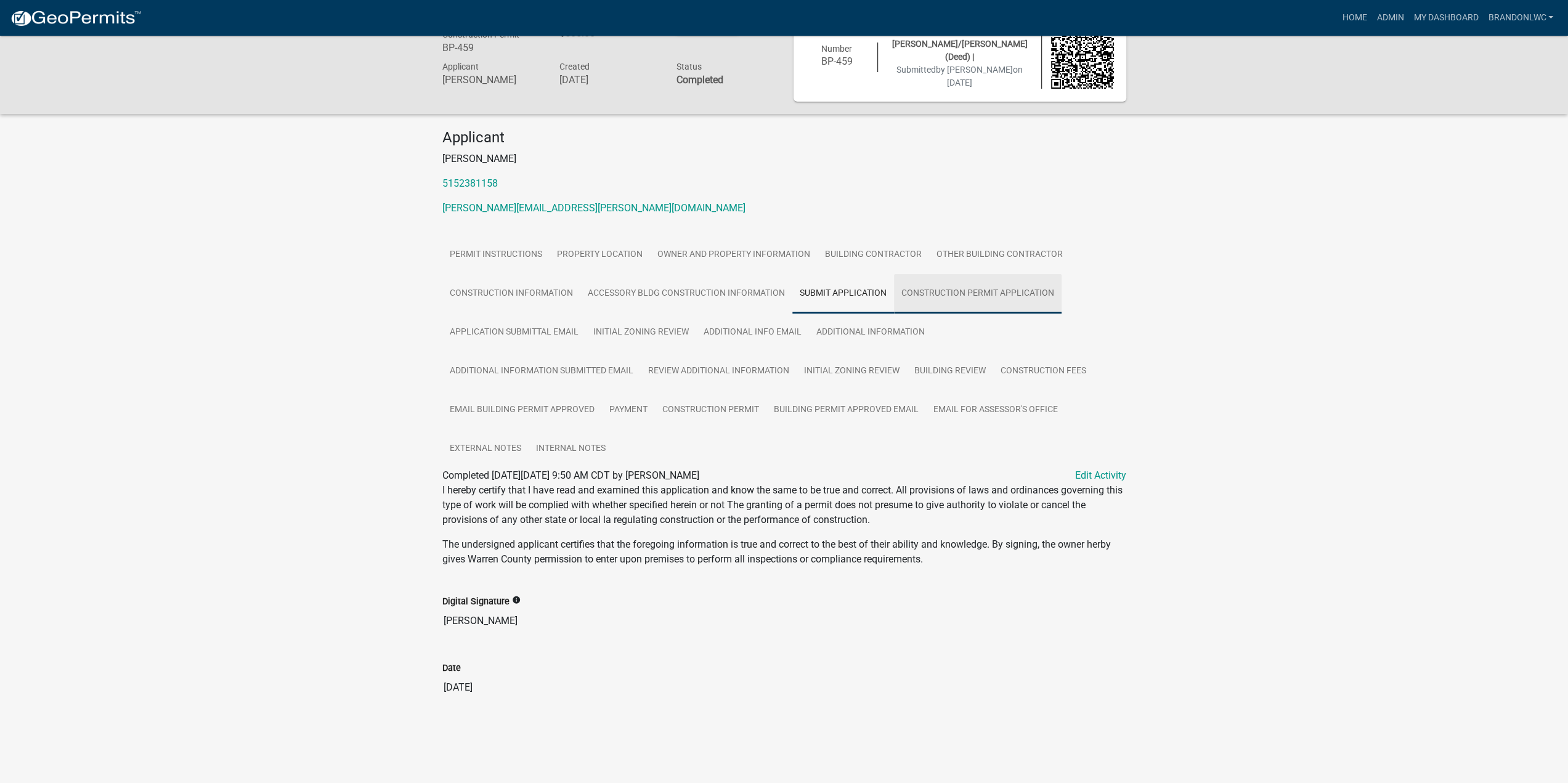
click at [960, 302] on link "Construction Permit Application" at bounding box center [977, 294] width 168 height 39
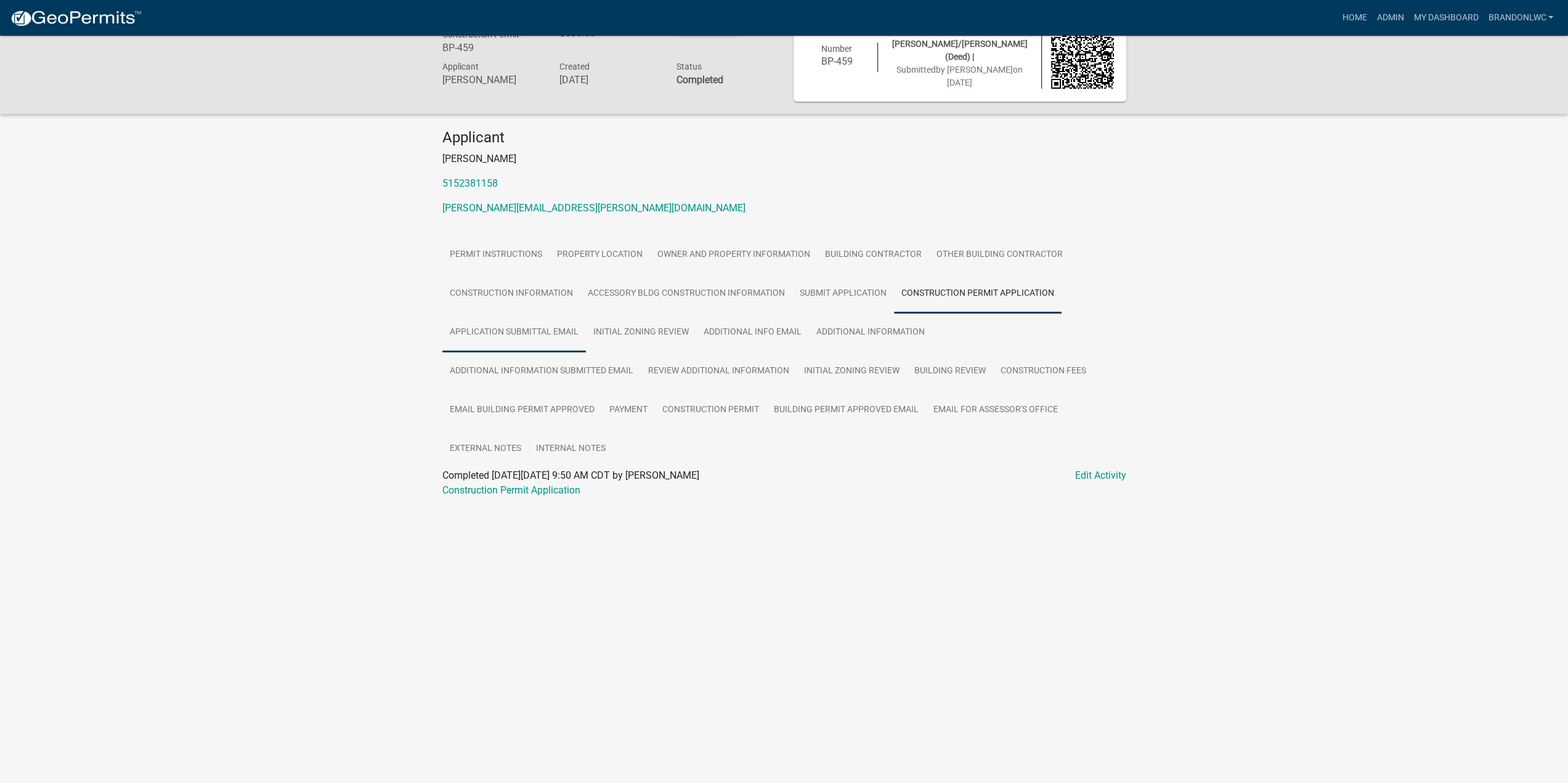
click at [539, 328] on link "Application Submittal Email" at bounding box center [514, 332] width 143 height 39
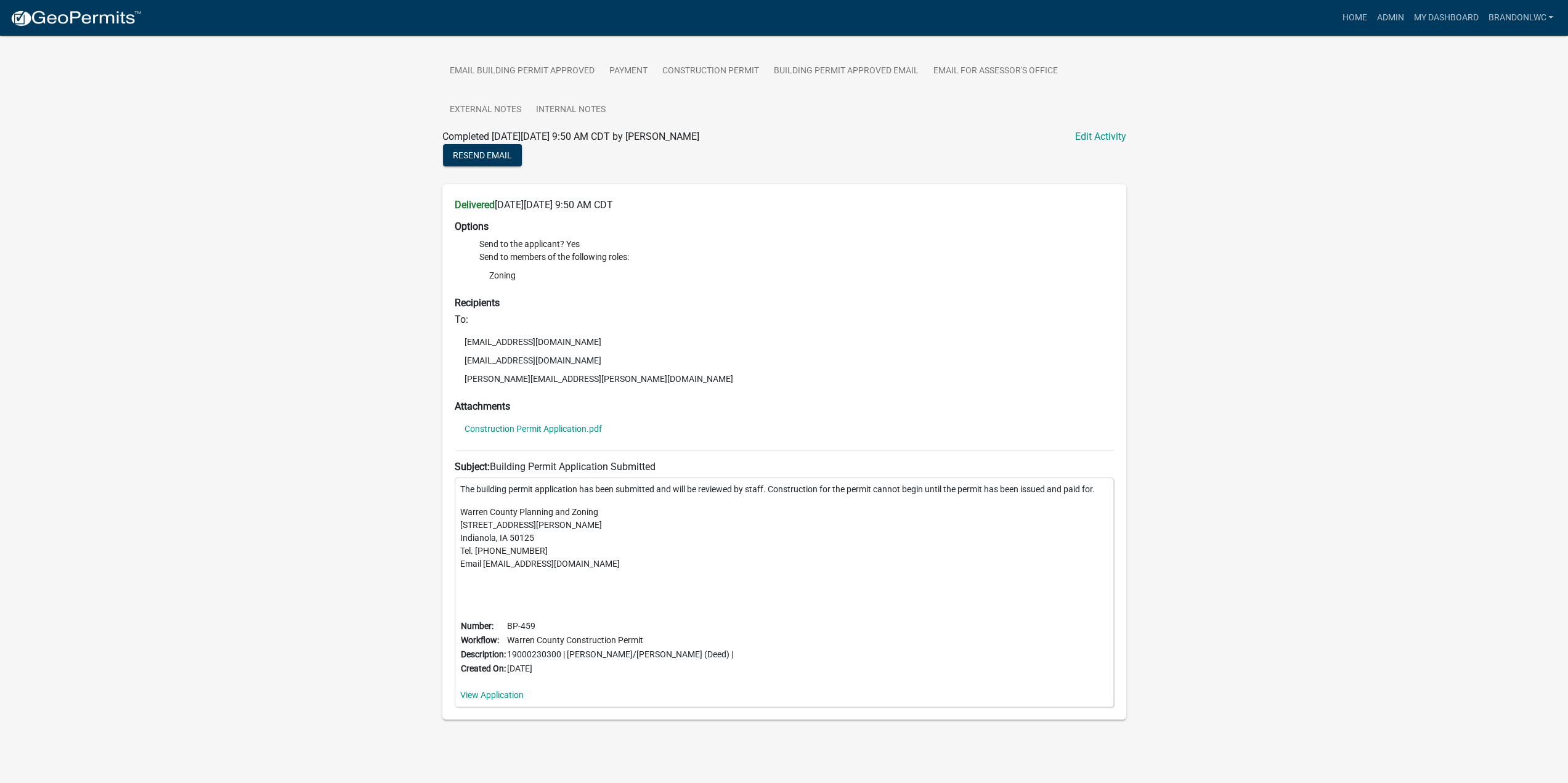
scroll to position [376, 0]
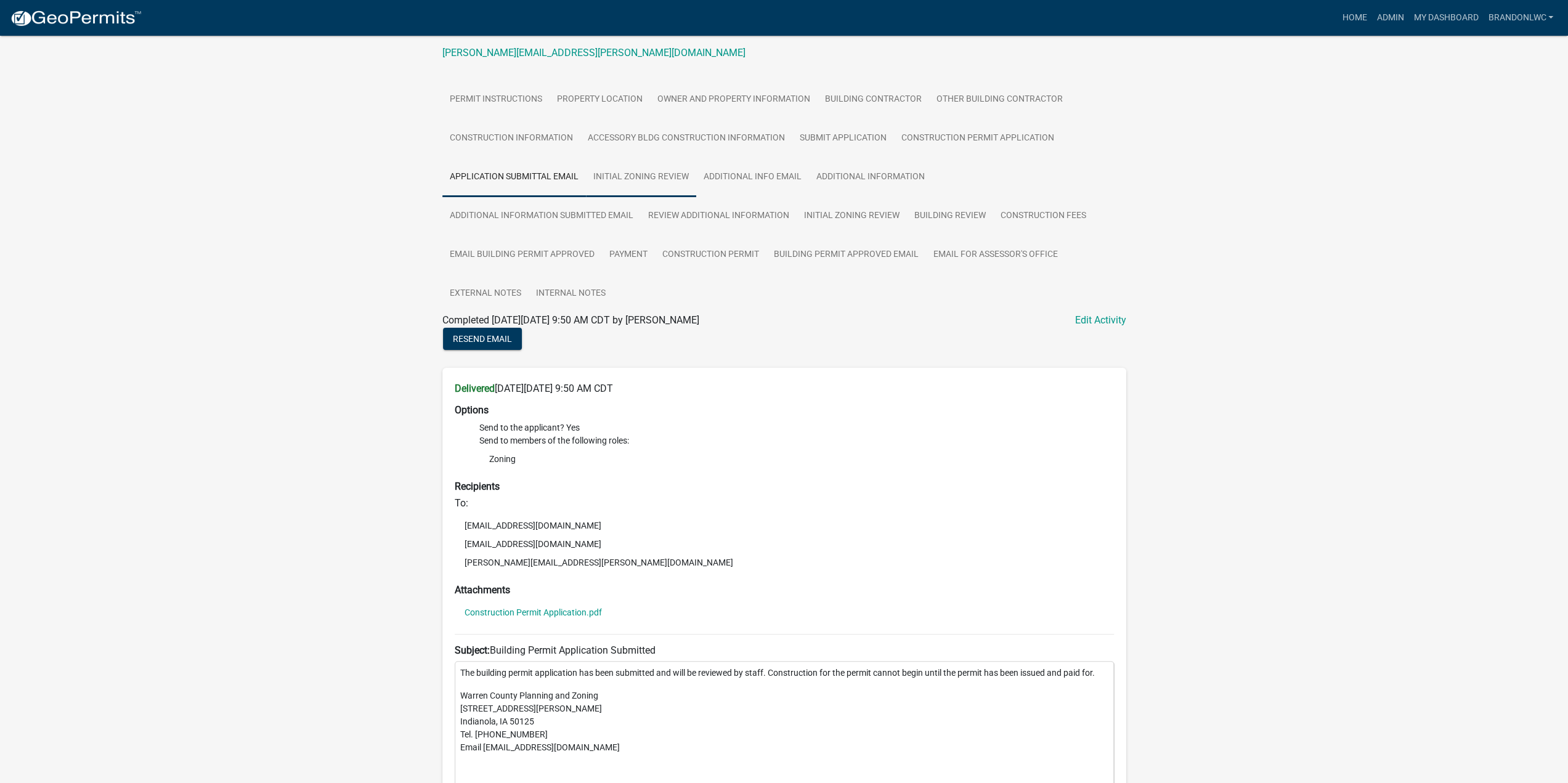
click at [646, 176] on link "Initial Zoning Review" at bounding box center [641, 177] width 110 height 39
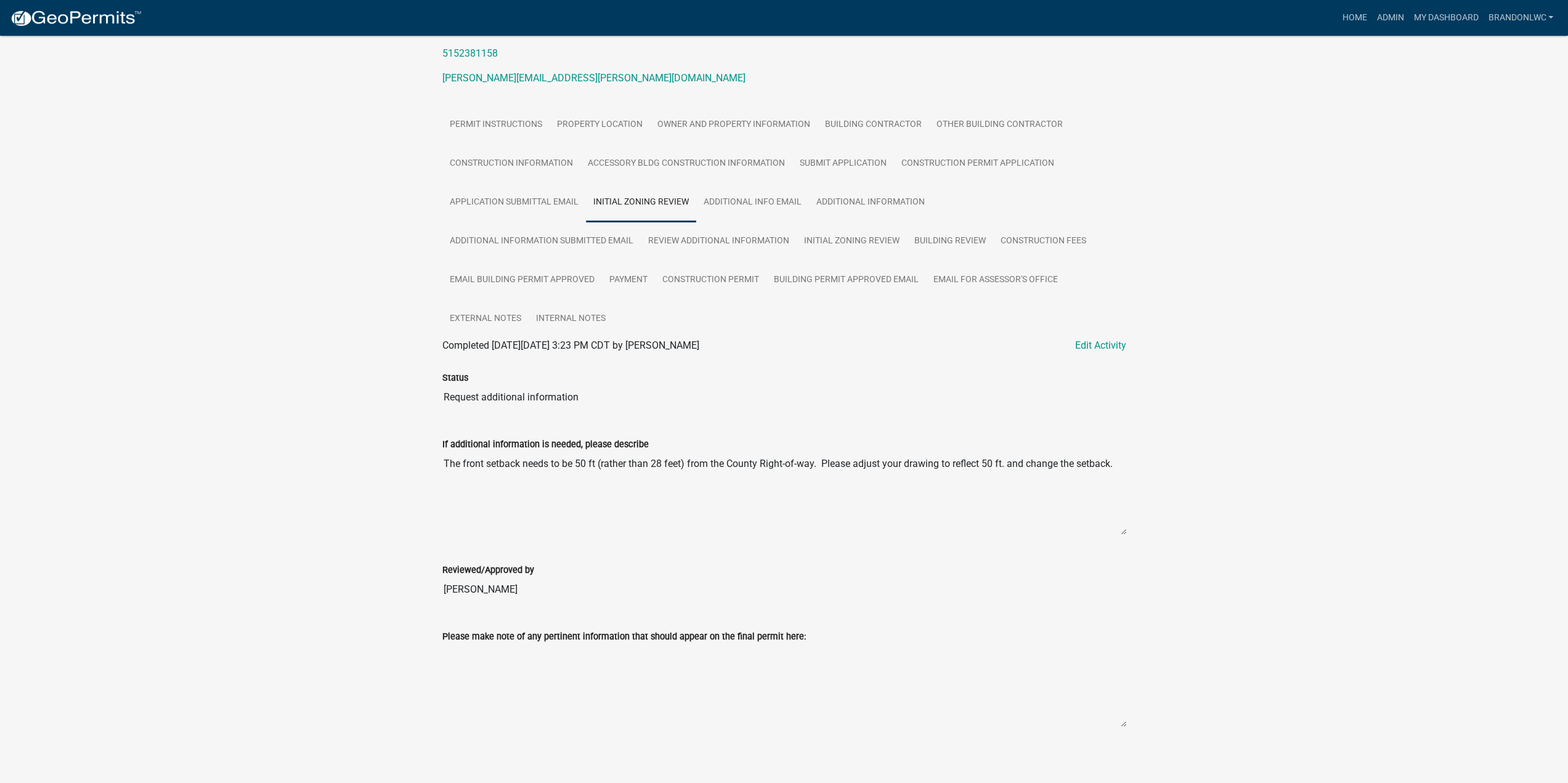
scroll to position [170, 0]
click at [312, 337] on div "Warren County Construction Permit BP-459 Amount Paid $500.00 Actions View recei…" at bounding box center [784, 318] width 1568 height 904
click at [307, 342] on div "Warren County Construction Permit BP-459 Amount Paid $500.00 Actions View recei…" at bounding box center [784, 318] width 1568 height 904
click at [307, 336] on div "Warren County Construction Permit BP-459 Amount Paid $500.00 Actions View recei…" at bounding box center [784, 318] width 1568 height 904
click at [307, 321] on div "Warren County Construction Permit BP-459 Amount Paid $500.00 Actions View recei…" at bounding box center [784, 318] width 1568 height 904
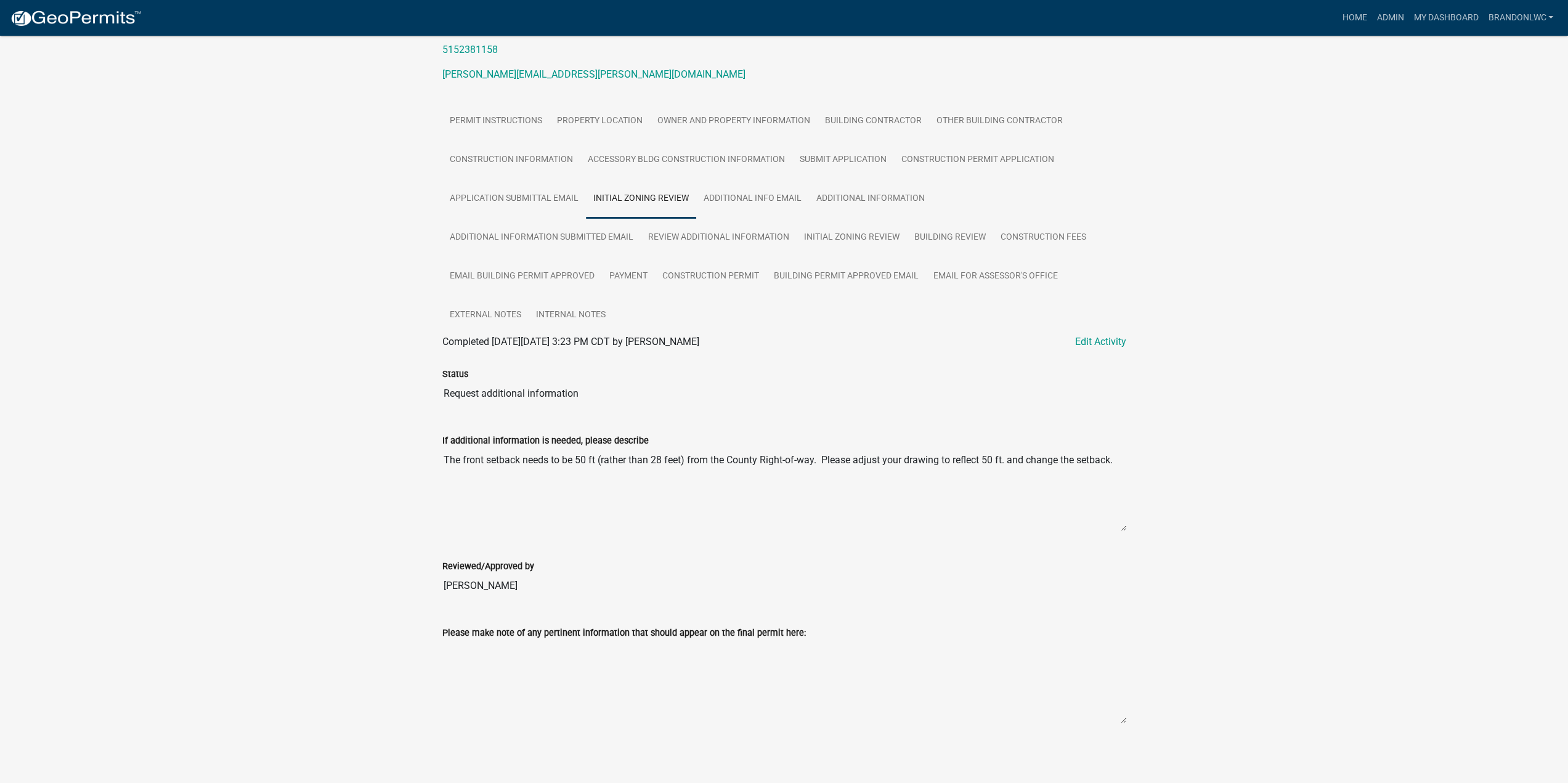
click at [307, 306] on div "Warren County Construction Permit BP-459 Amount Paid $500.00 Actions View recei…" at bounding box center [784, 318] width 1568 height 904
click at [307, 292] on div "Warren County Construction Permit BP-459 Amount Paid $500.00 Actions View recei…" at bounding box center [784, 318] width 1568 height 904
click at [307, 280] on div "Warren County Construction Permit BP-459 Amount Paid $500.00 Actions View recei…" at bounding box center [784, 318] width 1568 height 904
click at [307, 275] on div "Warren County Construction Permit BP-459 Amount Paid $500.00 Actions View recei…" at bounding box center [784, 318] width 1568 height 904
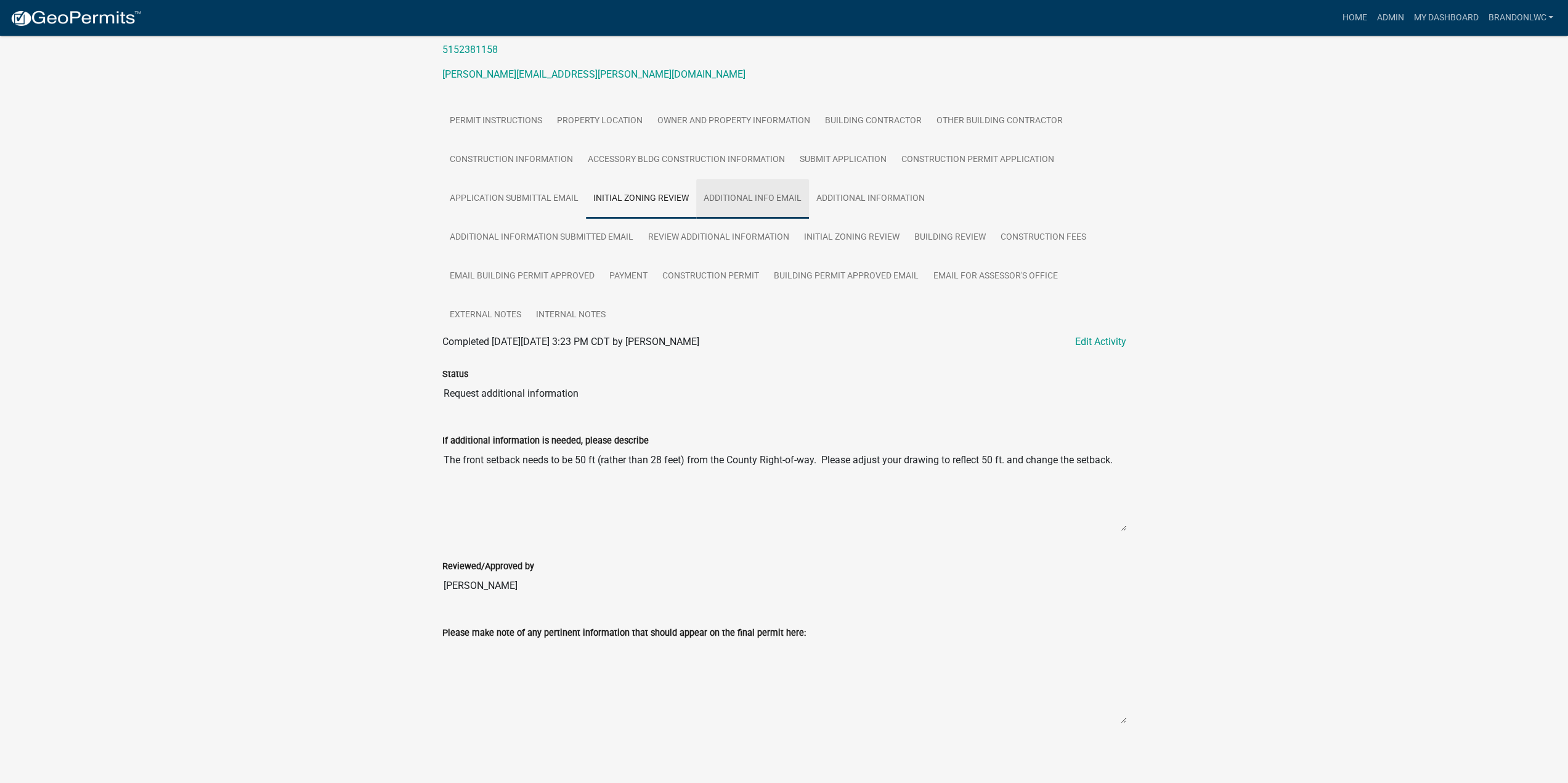
click at [704, 199] on link "Additional Info Email" at bounding box center [753, 199] width 113 height 39
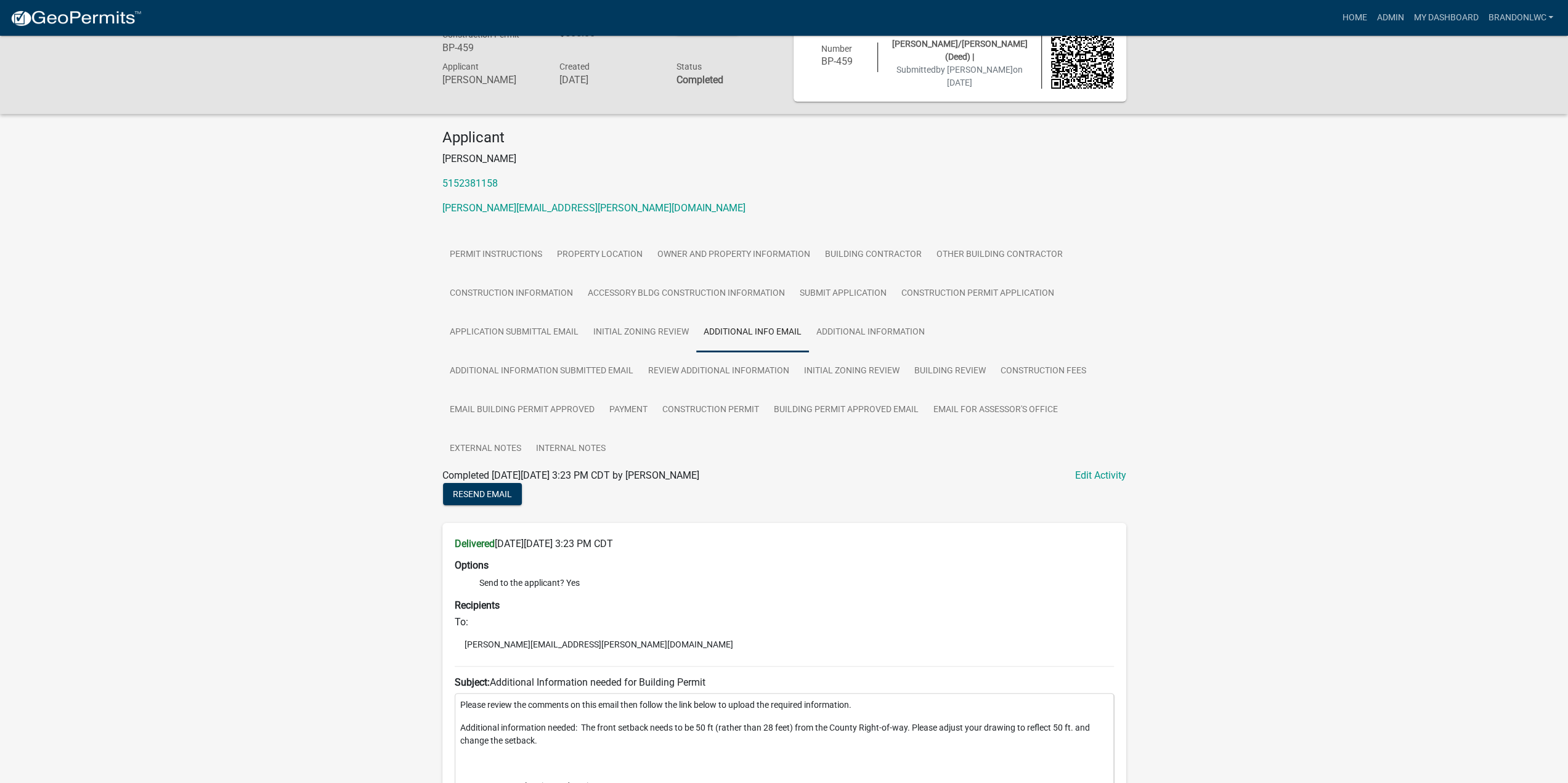
scroll to position [298, 0]
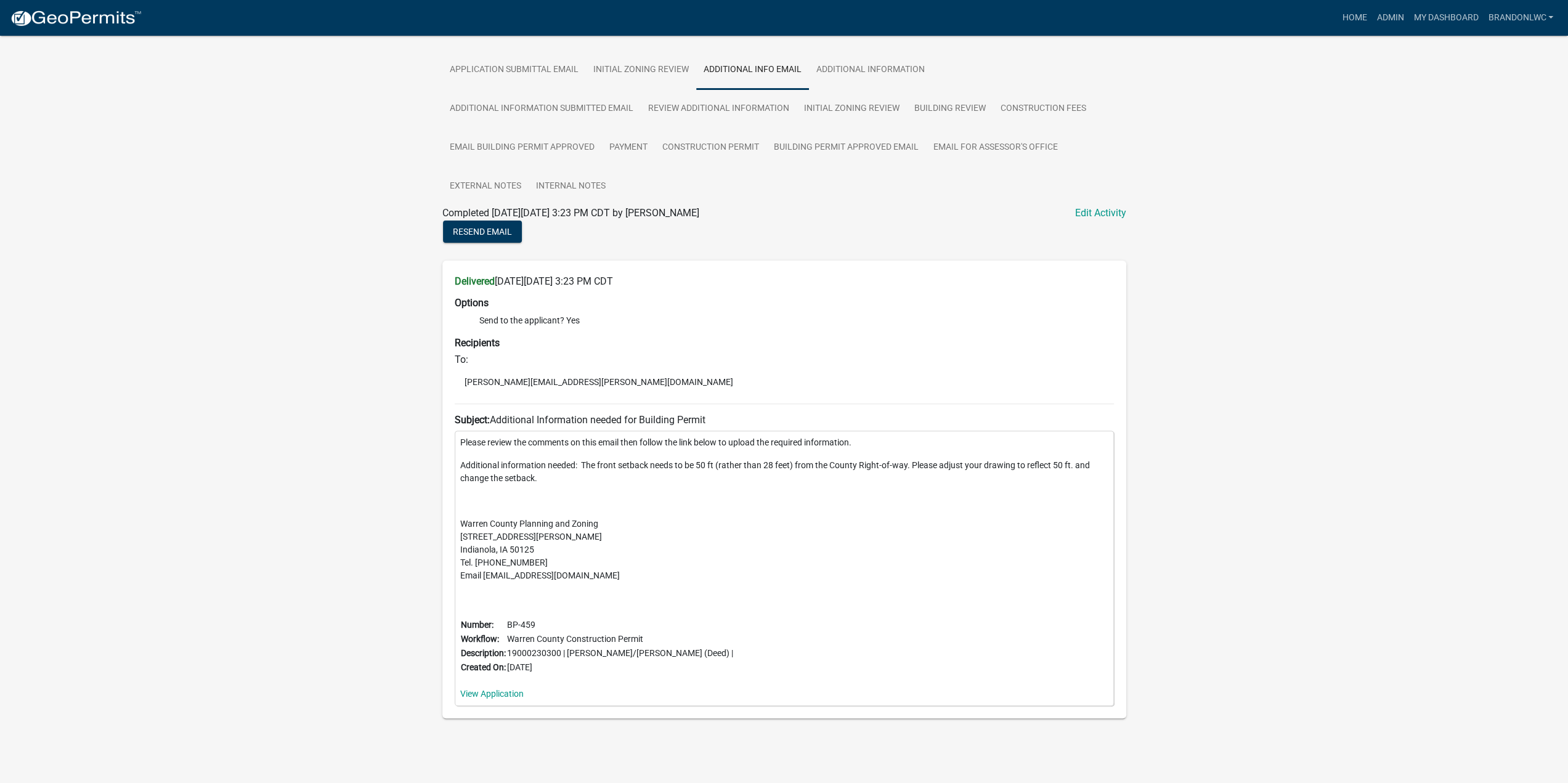
click at [288, 337] on div "Warren County Construction Permit BP-459 Amount Paid $500.00 Actions View recei…" at bounding box center [784, 253] width 1568 height 1032
click at [287, 331] on div "Warren County Construction Permit BP-459 Amount Paid $500.00 Actions View recei…" at bounding box center [784, 253] width 1568 height 1032
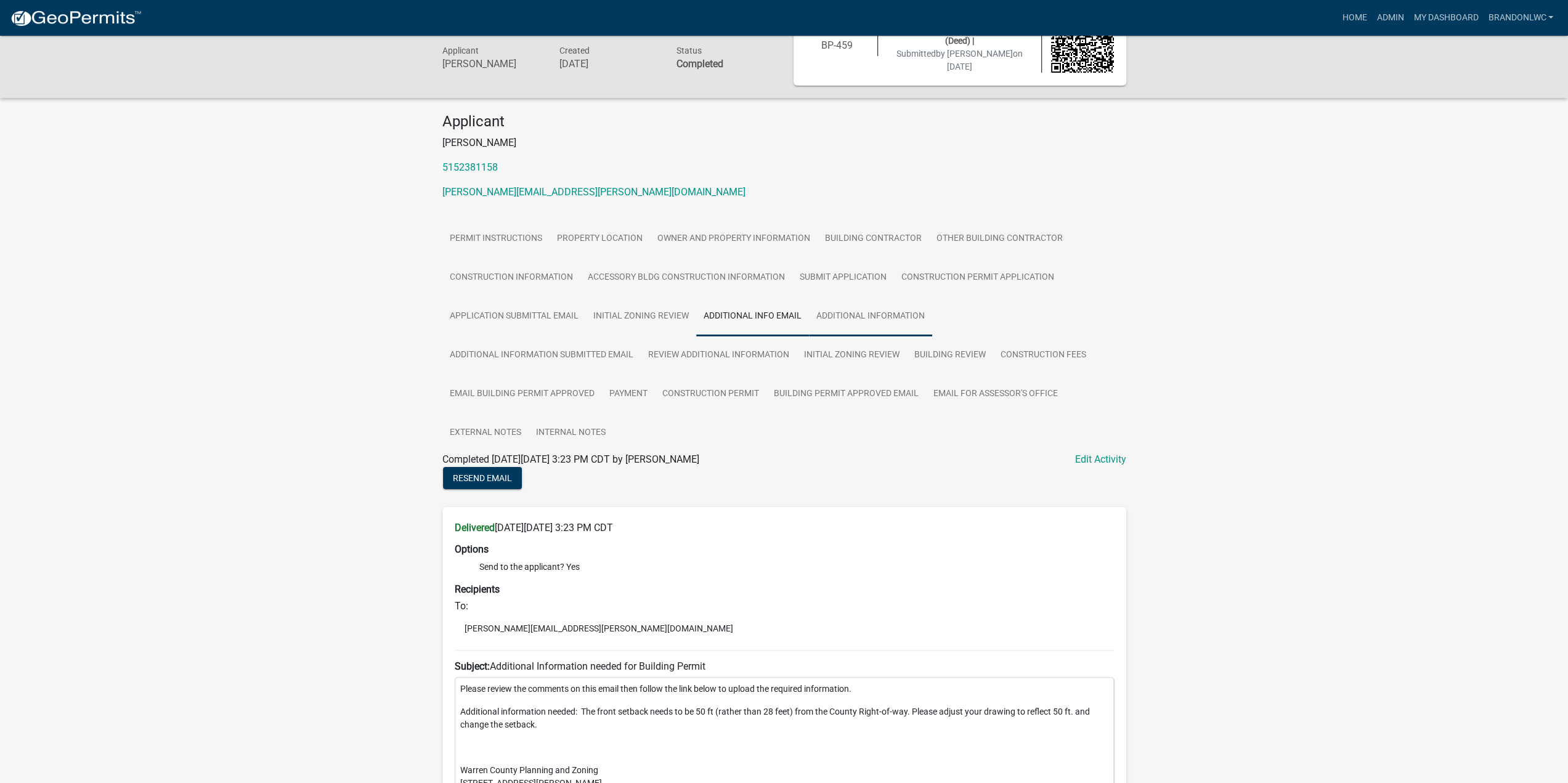
click at [839, 316] on link "Additional Information" at bounding box center [871, 316] width 124 height 39
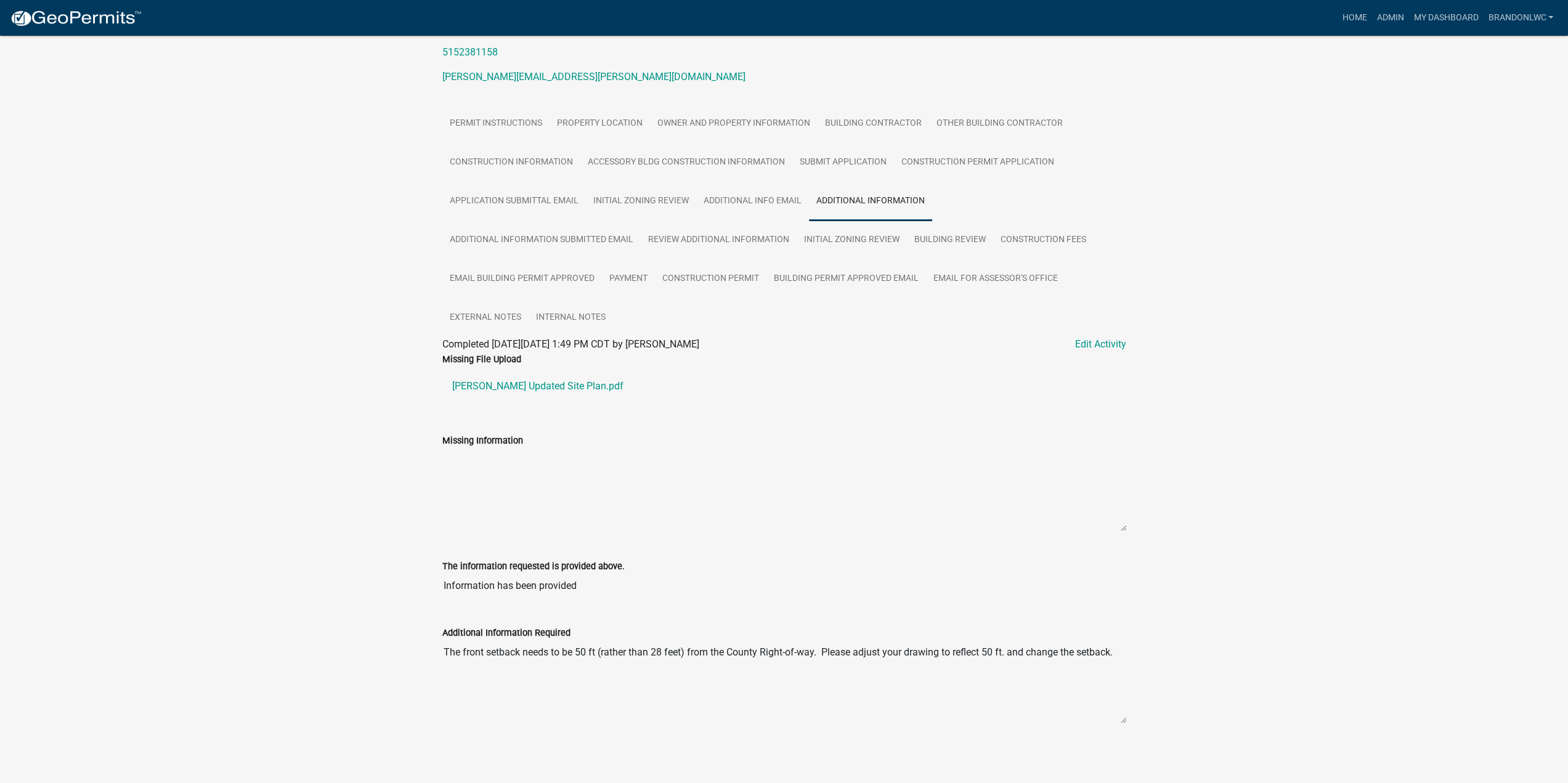
scroll to position [168, 0]
click at [523, 237] on link "Additional Information Submitted Email" at bounding box center [542, 240] width 198 height 39
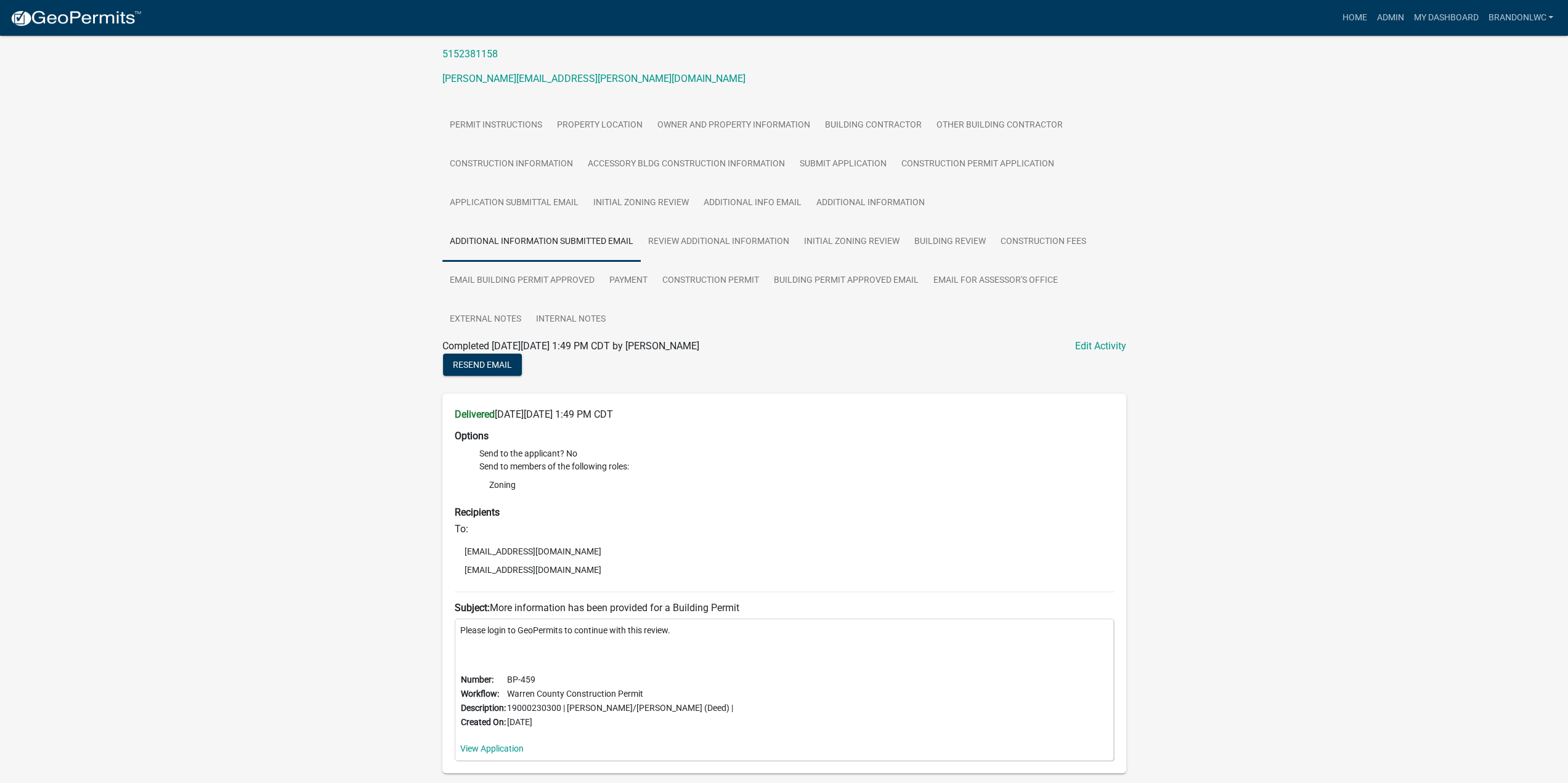
scroll to position [221, 0]
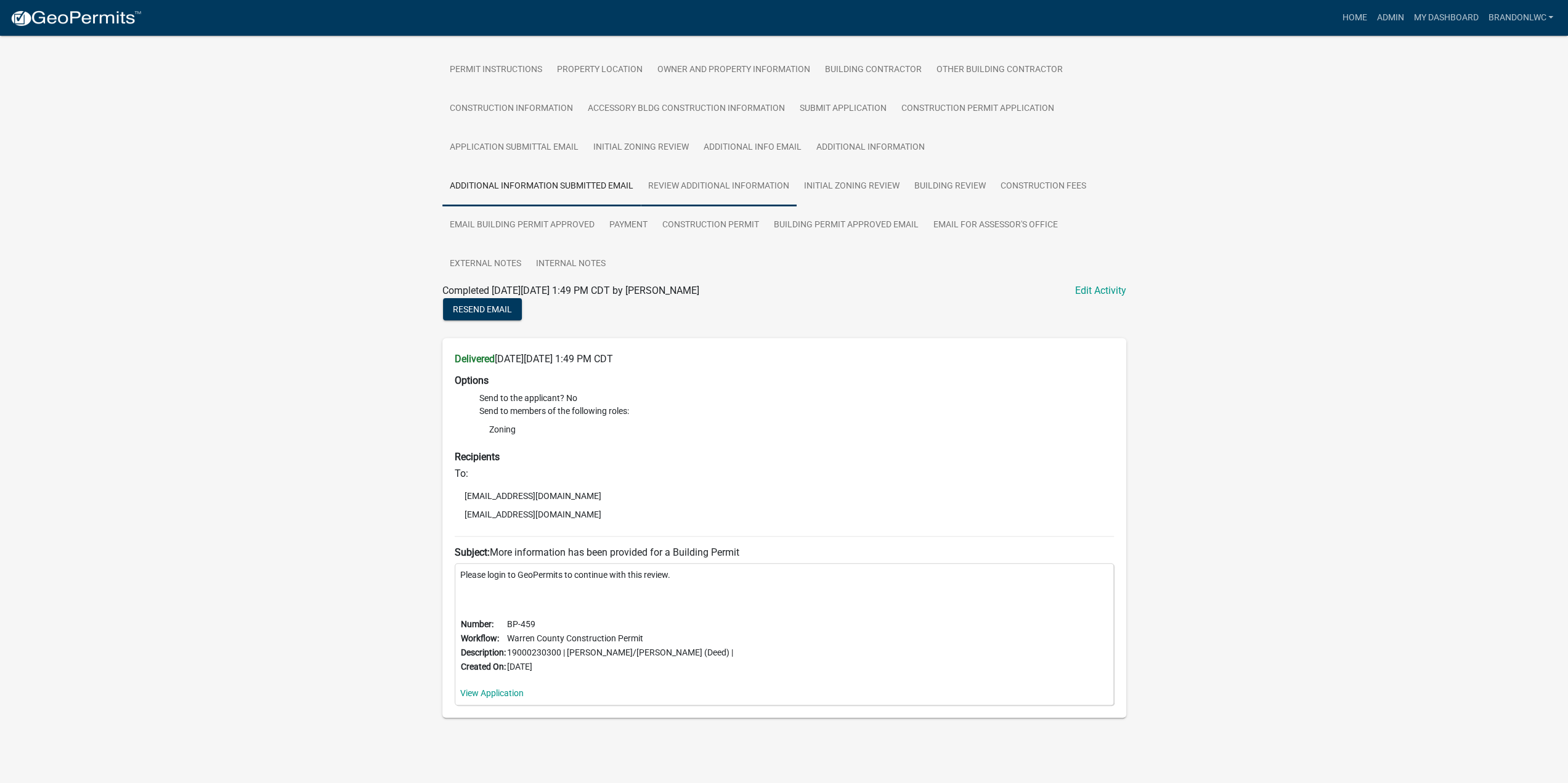
click at [688, 192] on link "Review Additional Information" at bounding box center [719, 187] width 156 height 39
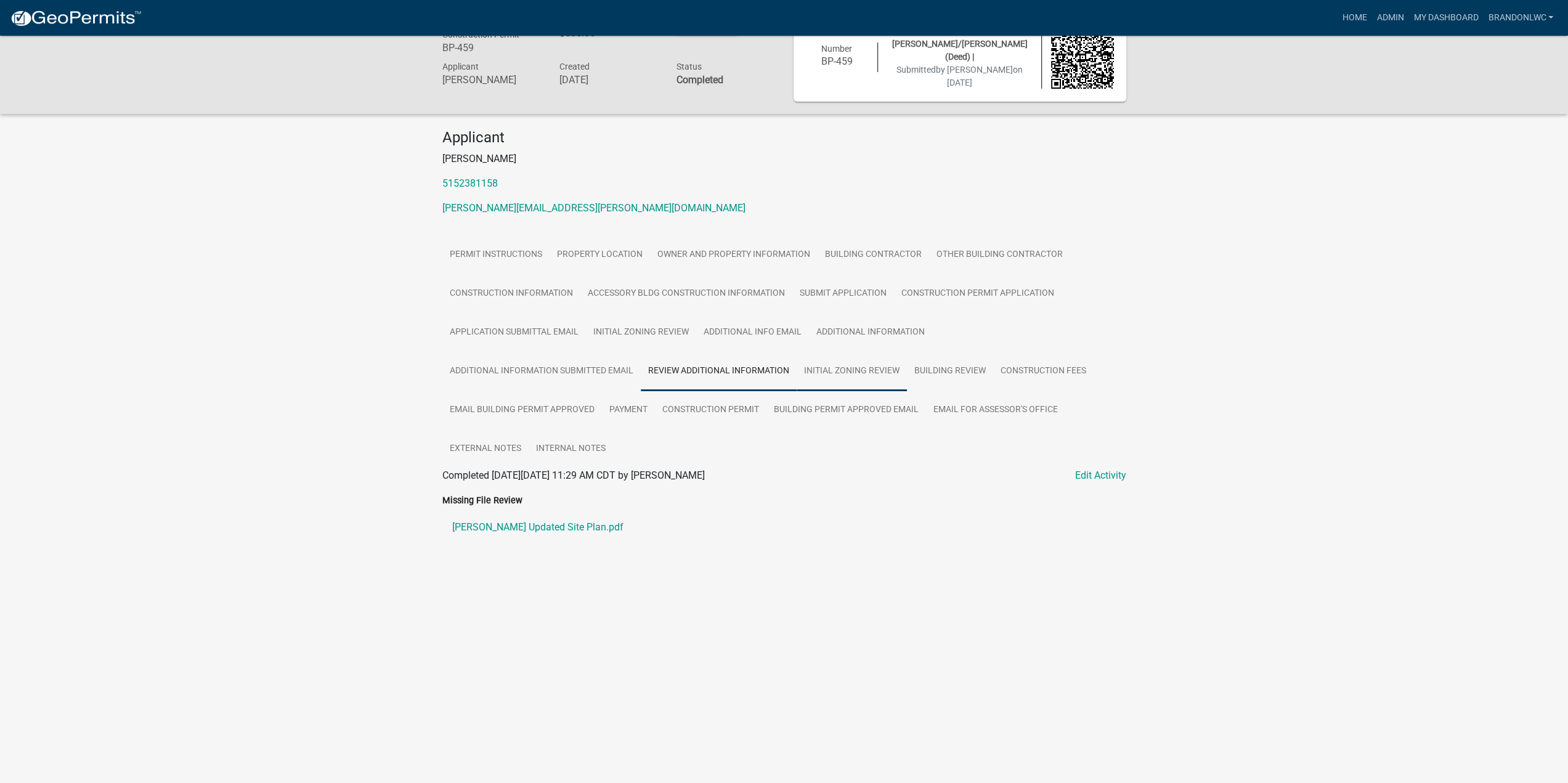
click at [863, 373] on link "Initial Zoning Review" at bounding box center [852, 371] width 110 height 39
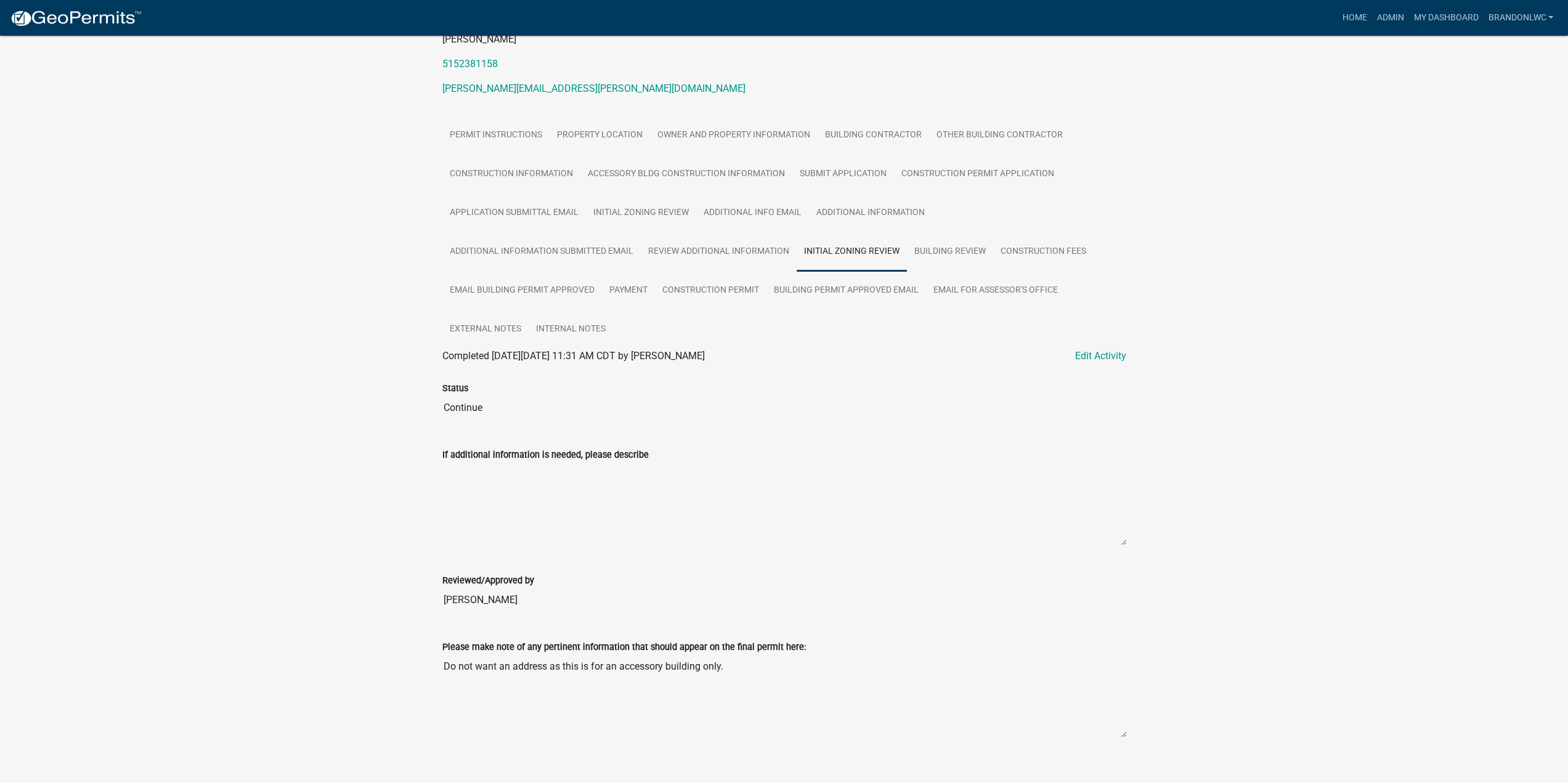
scroll to position [170, 0]
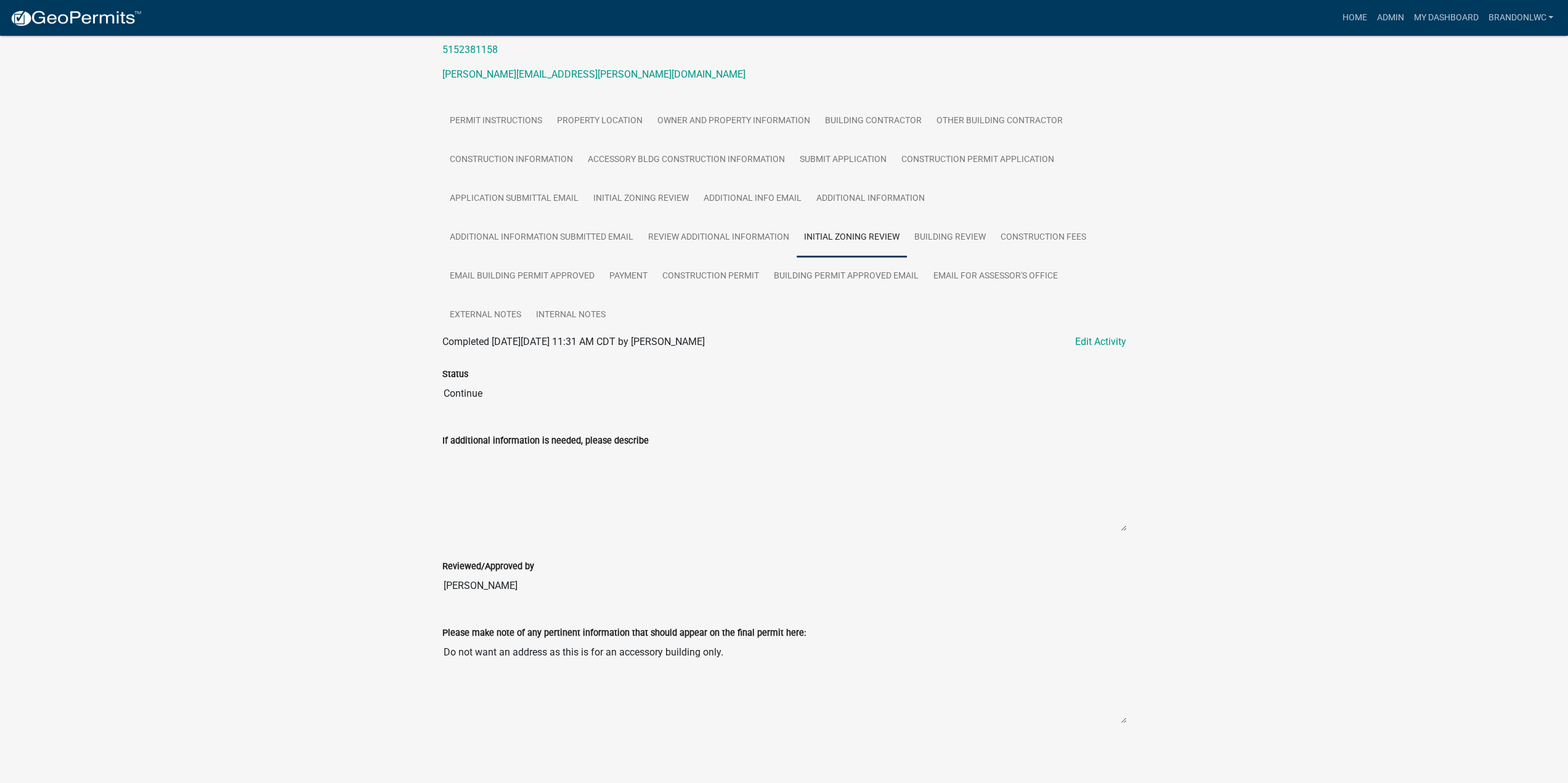
click at [327, 294] on div "Warren County Construction Permit BP-459 Amount Paid $500.00 Actions View recei…" at bounding box center [784, 318] width 1568 height 904
click at [329, 289] on div "Warren County Construction Permit BP-459 Amount Paid $500.00 Actions View recei…" at bounding box center [784, 318] width 1568 height 904
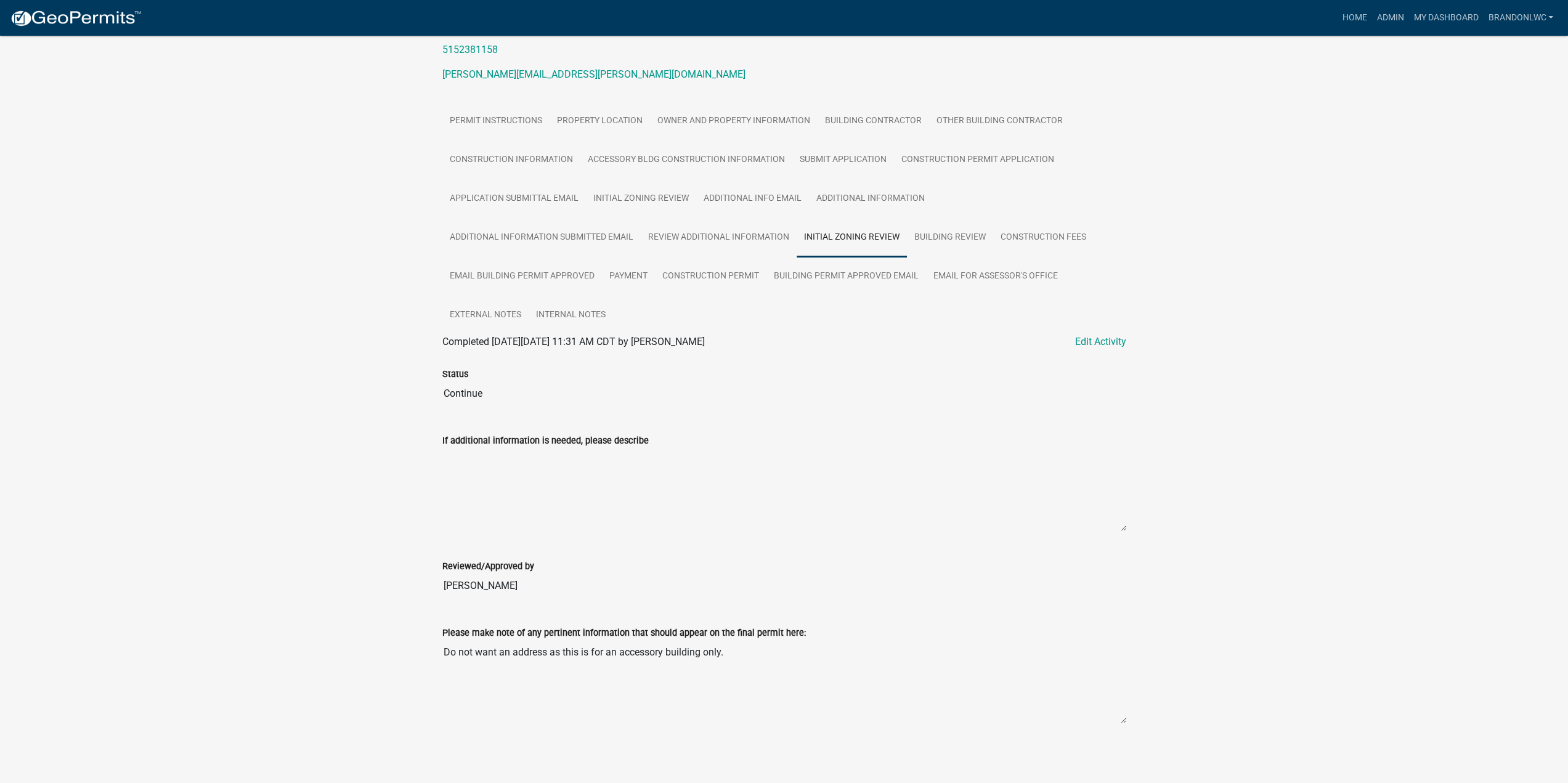
click at [329, 289] on div "Warren County Construction Permit BP-459 Amount Paid $500.00 Actions View recei…" at bounding box center [784, 318] width 1568 height 904
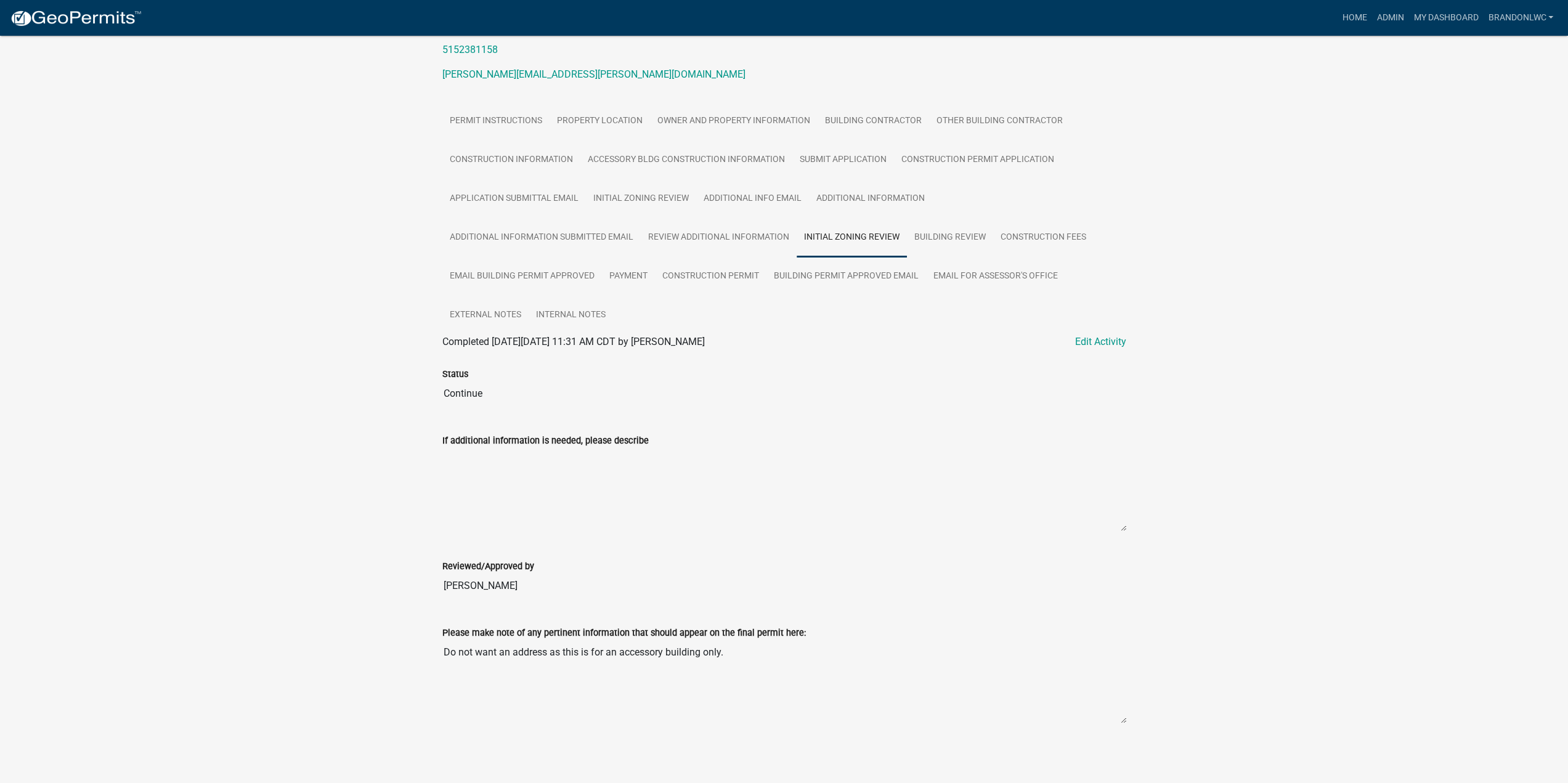
click at [329, 289] on div "Warren County Construction Permit BP-459 Amount Paid $500.00 Actions View recei…" at bounding box center [784, 318] width 1568 height 904
click at [932, 238] on link "Building Review" at bounding box center [950, 237] width 86 height 39
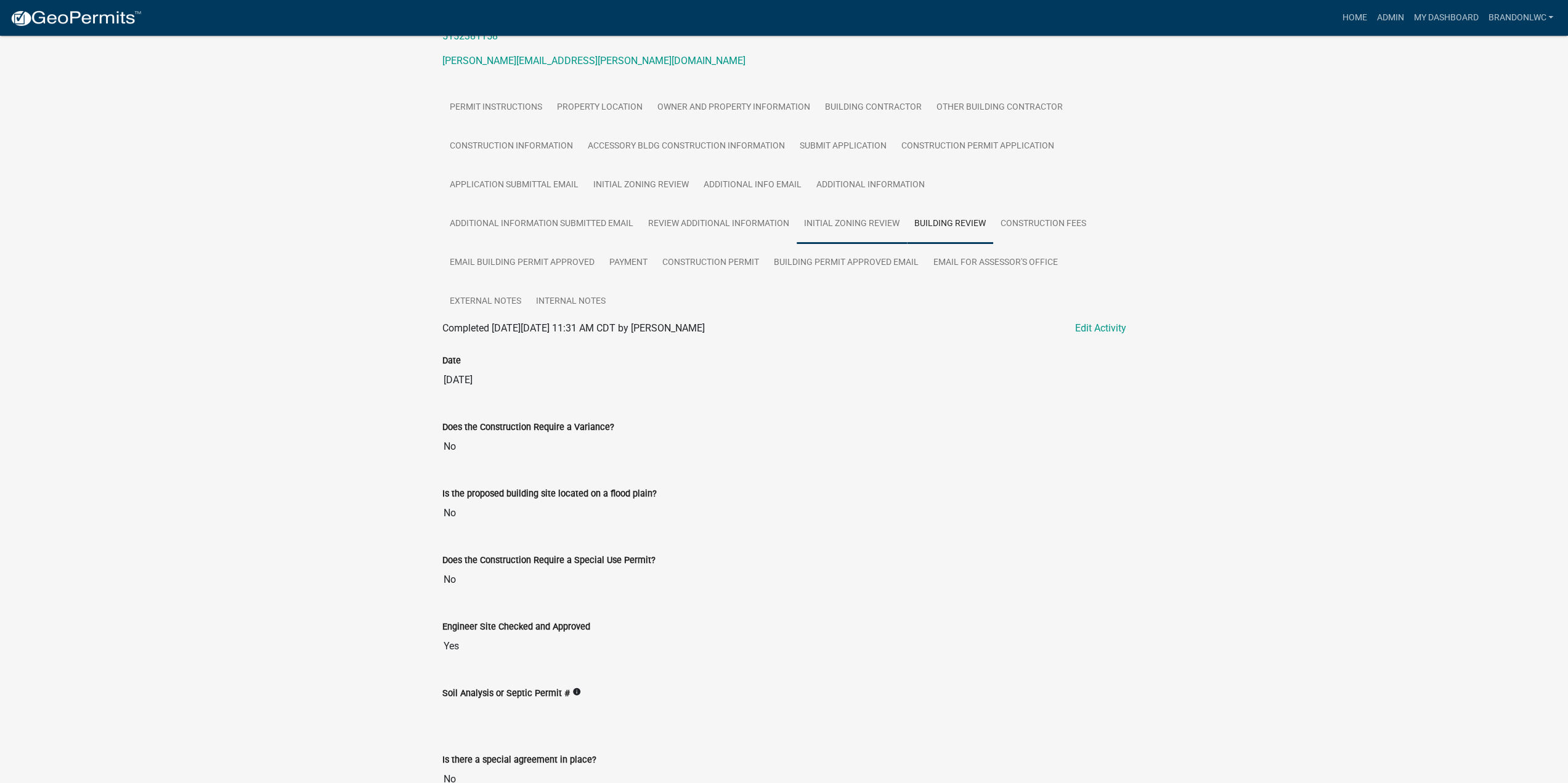
click at [870, 223] on link "Initial Zoning Review" at bounding box center [852, 224] width 110 height 39
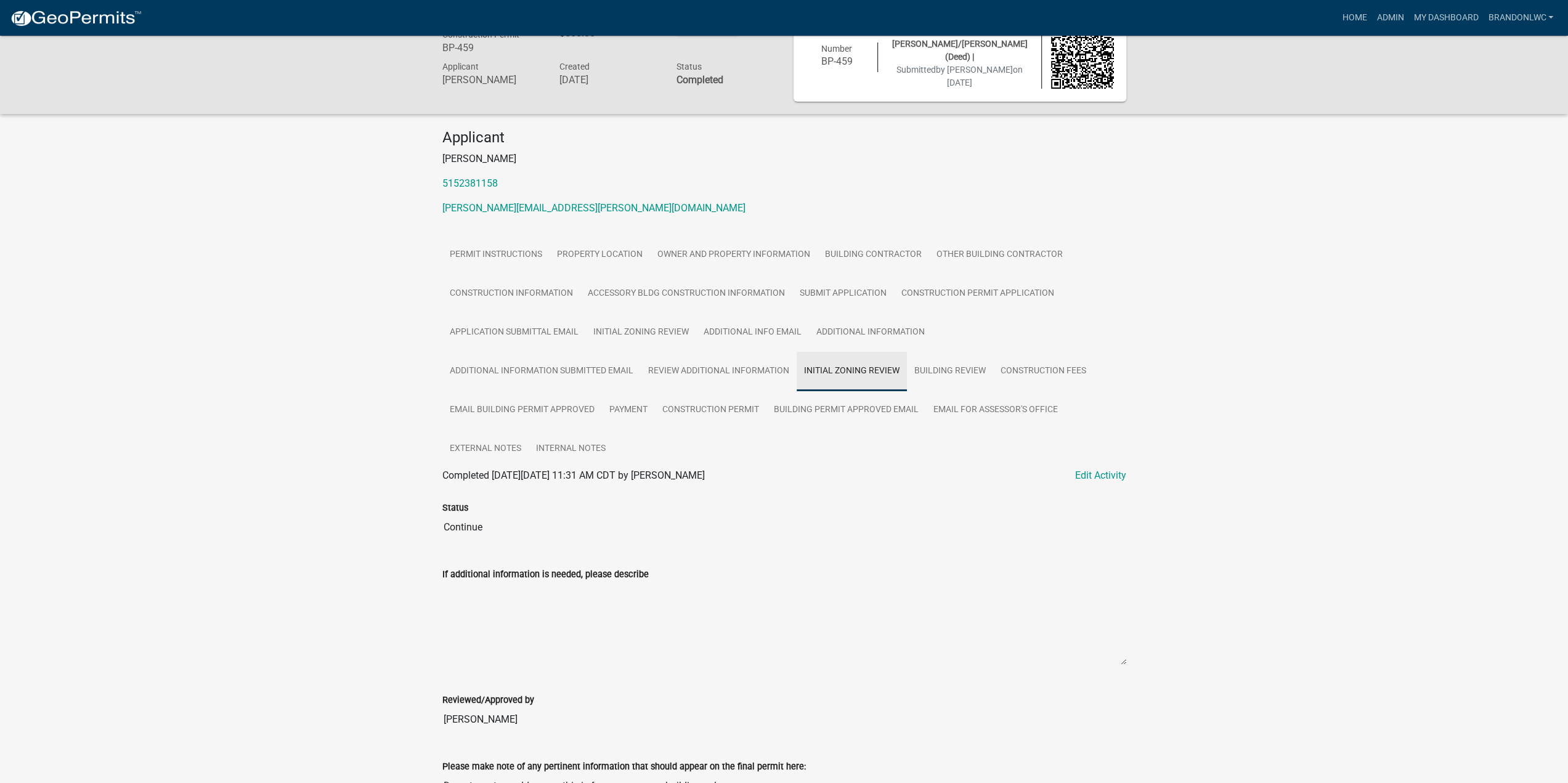
scroll to position [170, 0]
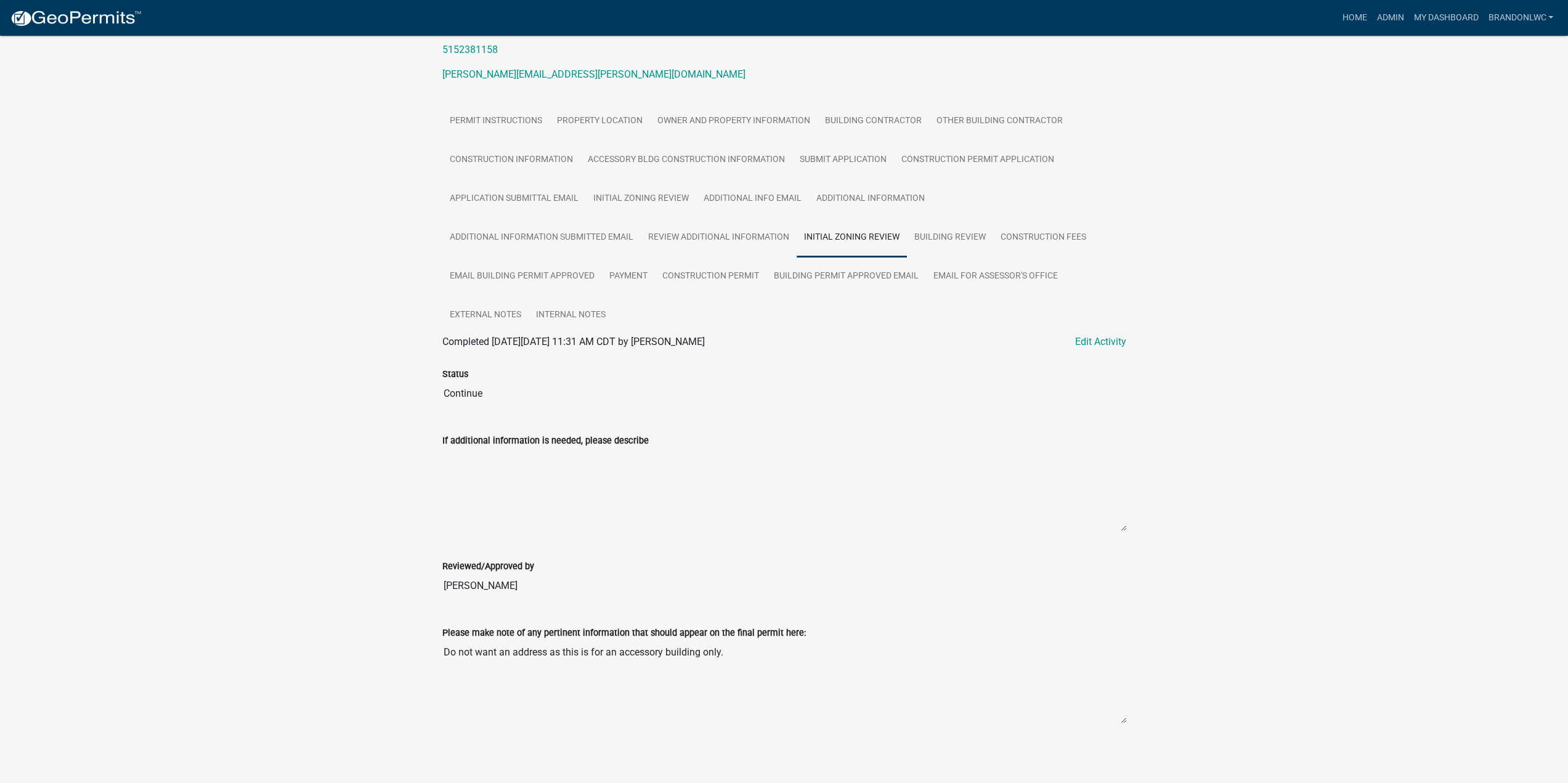
click at [320, 402] on div "Warren County Construction Permit BP-459 Amount Paid $500.00 Actions View recei…" at bounding box center [784, 318] width 1568 height 904
click at [319, 396] on div "Warren County Construction Permit BP-459 Amount Paid $500.00 Actions View recei…" at bounding box center [784, 318] width 1568 height 904
click at [318, 387] on div "Warren County Construction Permit BP-459 Amount Paid $500.00 Actions View recei…" at bounding box center [784, 318] width 1568 height 904
click at [318, 377] on div "Warren County Construction Permit BP-459 Amount Paid $500.00 Actions View recei…" at bounding box center [784, 318] width 1568 height 904
